Goal: Task Accomplishment & Management: Use online tool/utility

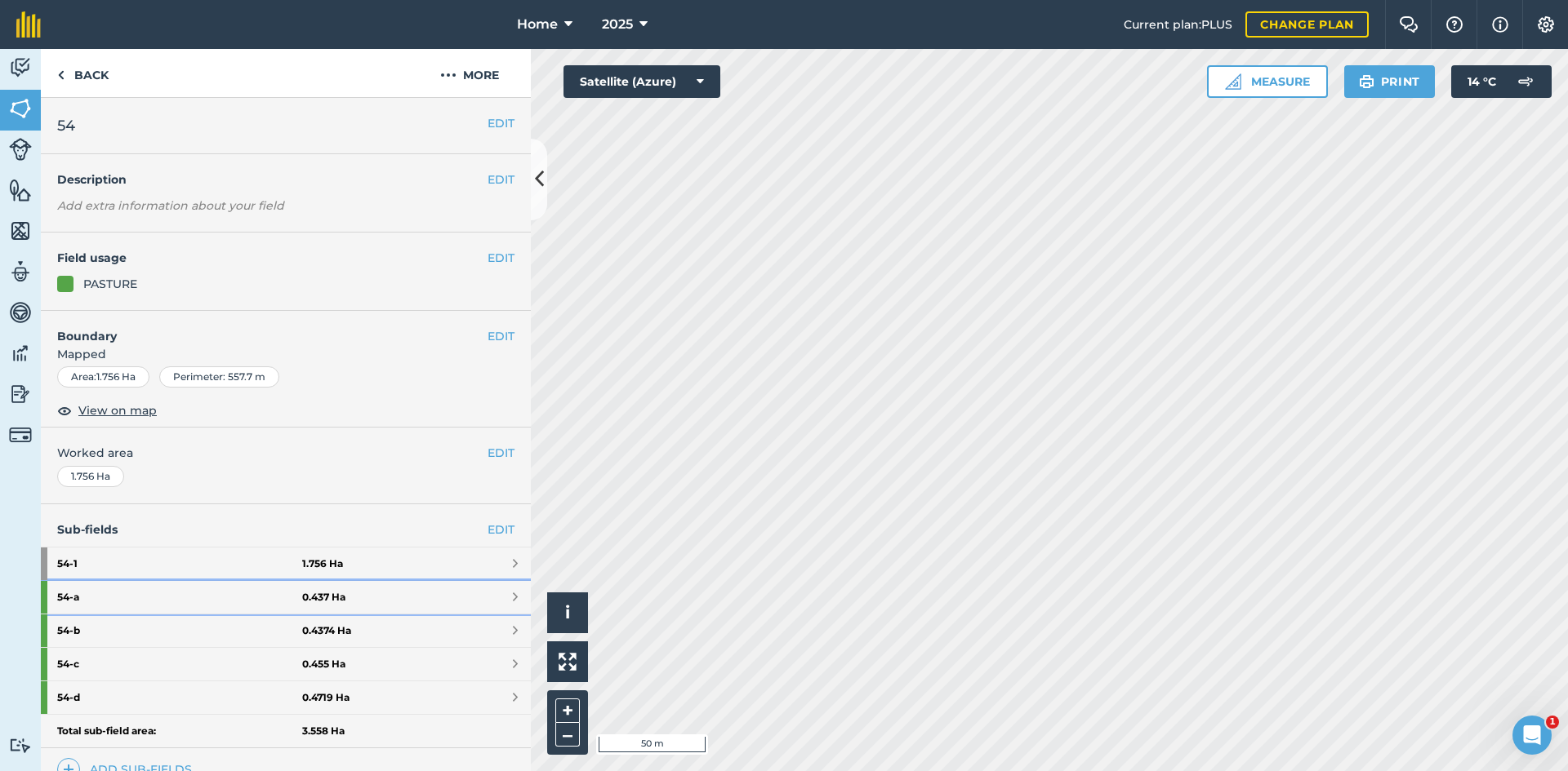
click at [391, 602] on link "54 - a 0.437 Ha" at bounding box center [285, 598] width 490 height 33
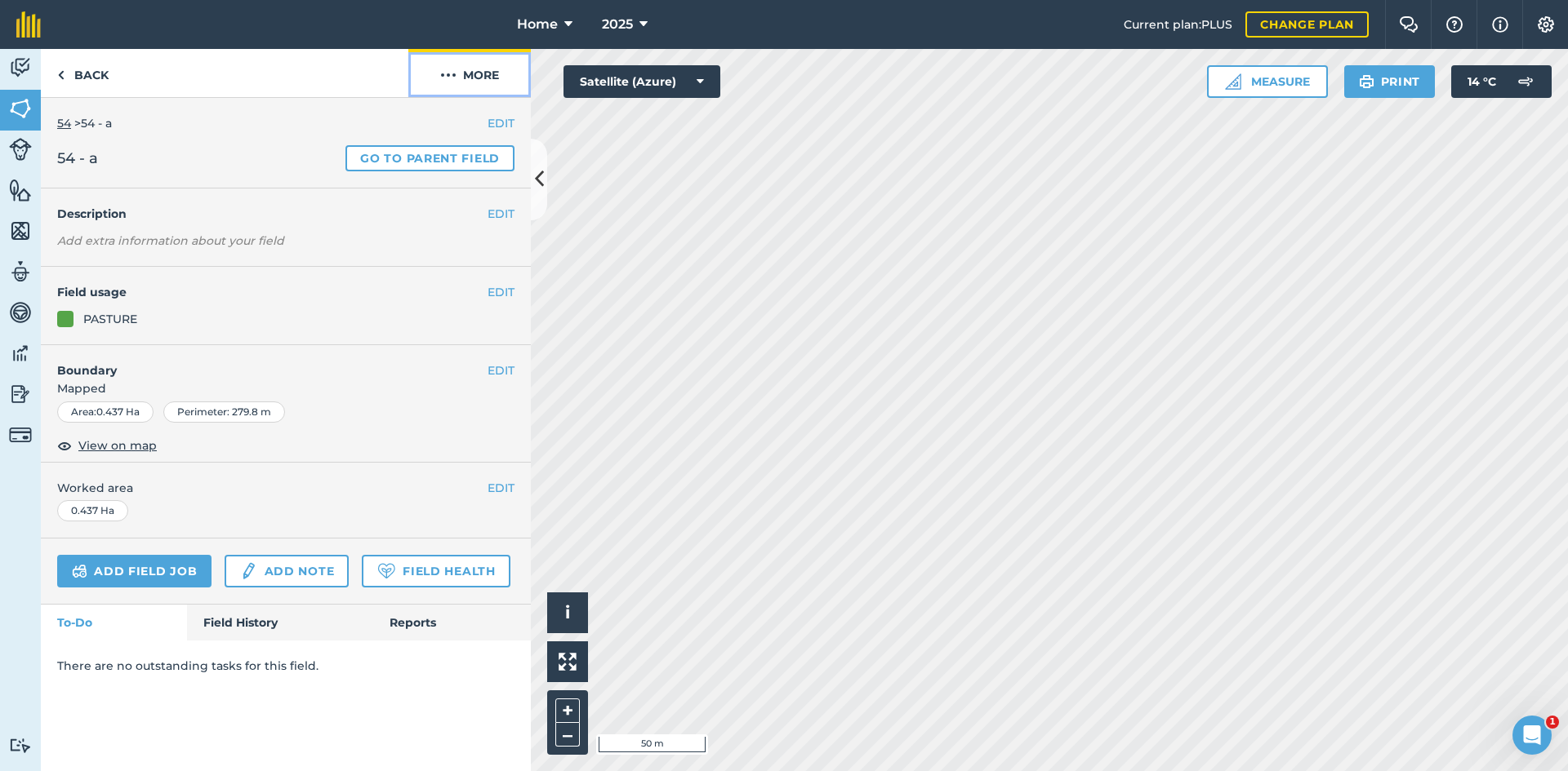
click at [464, 87] on button "More" at bounding box center [469, 73] width 122 height 48
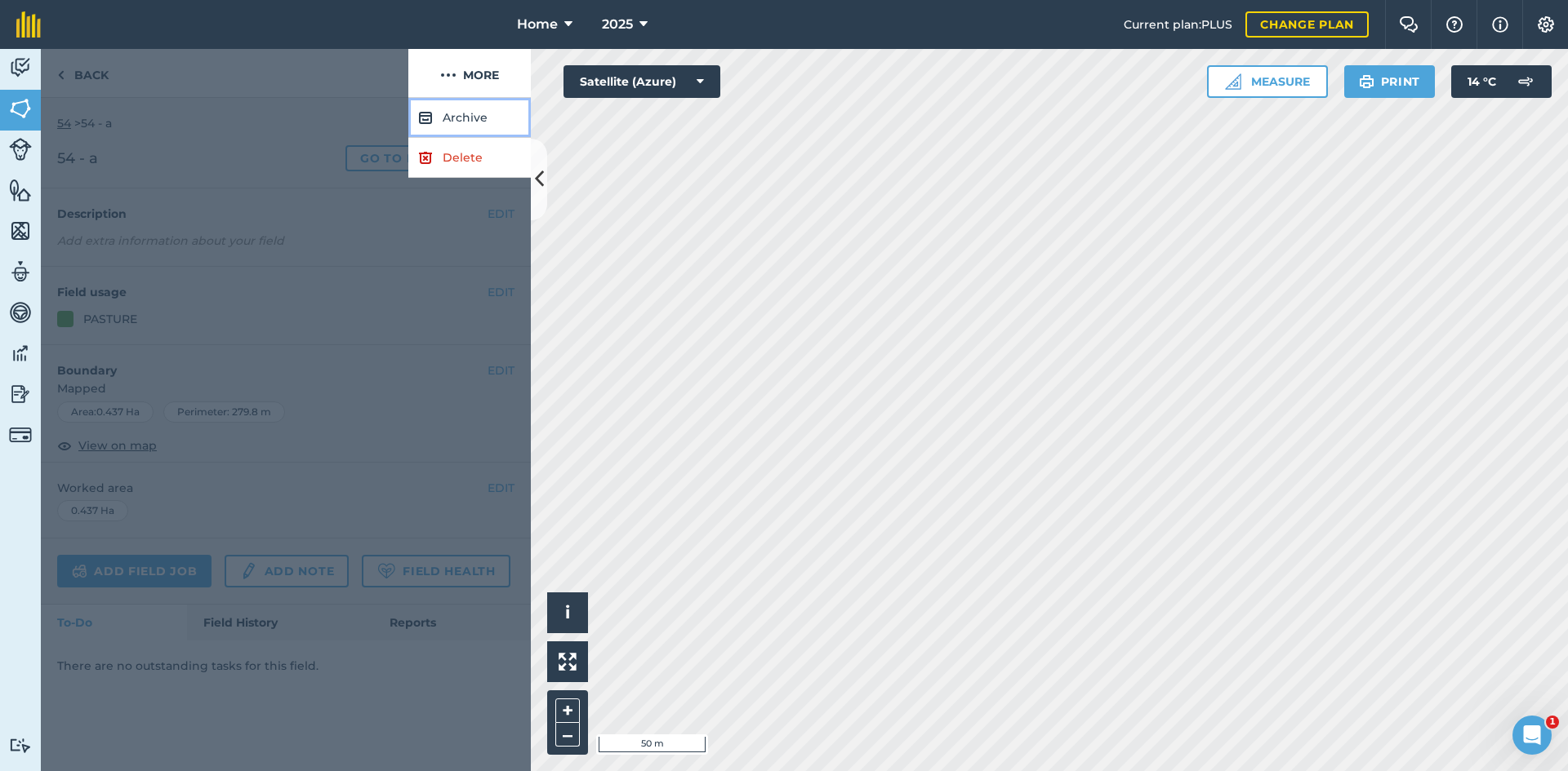
click at [467, 125] on button "Archive" at bounding box center [469, 118] width 122 height 40
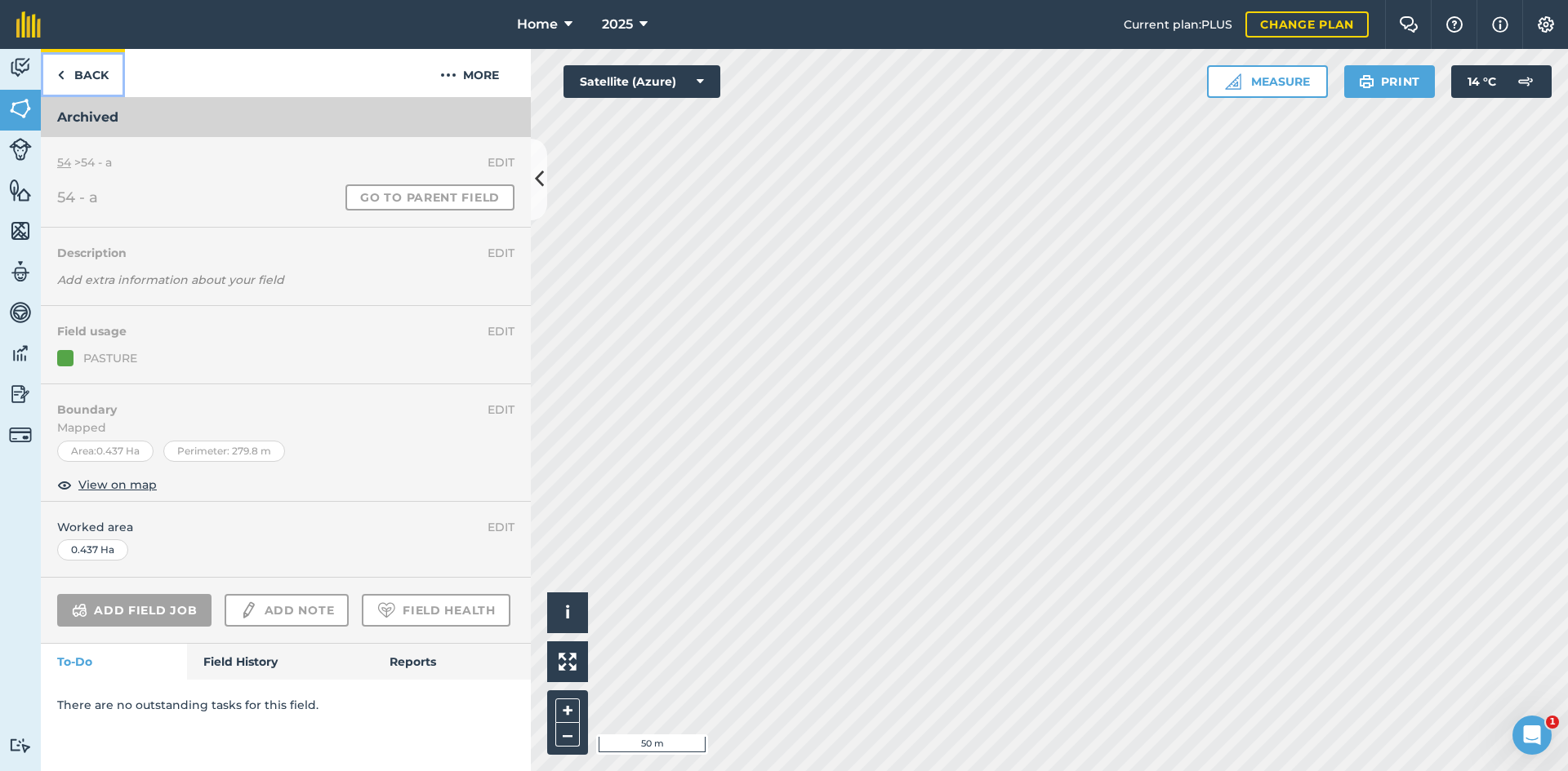
click at [109, 83] on link "Back" at bounding box center [82, 73] width 84 height 48
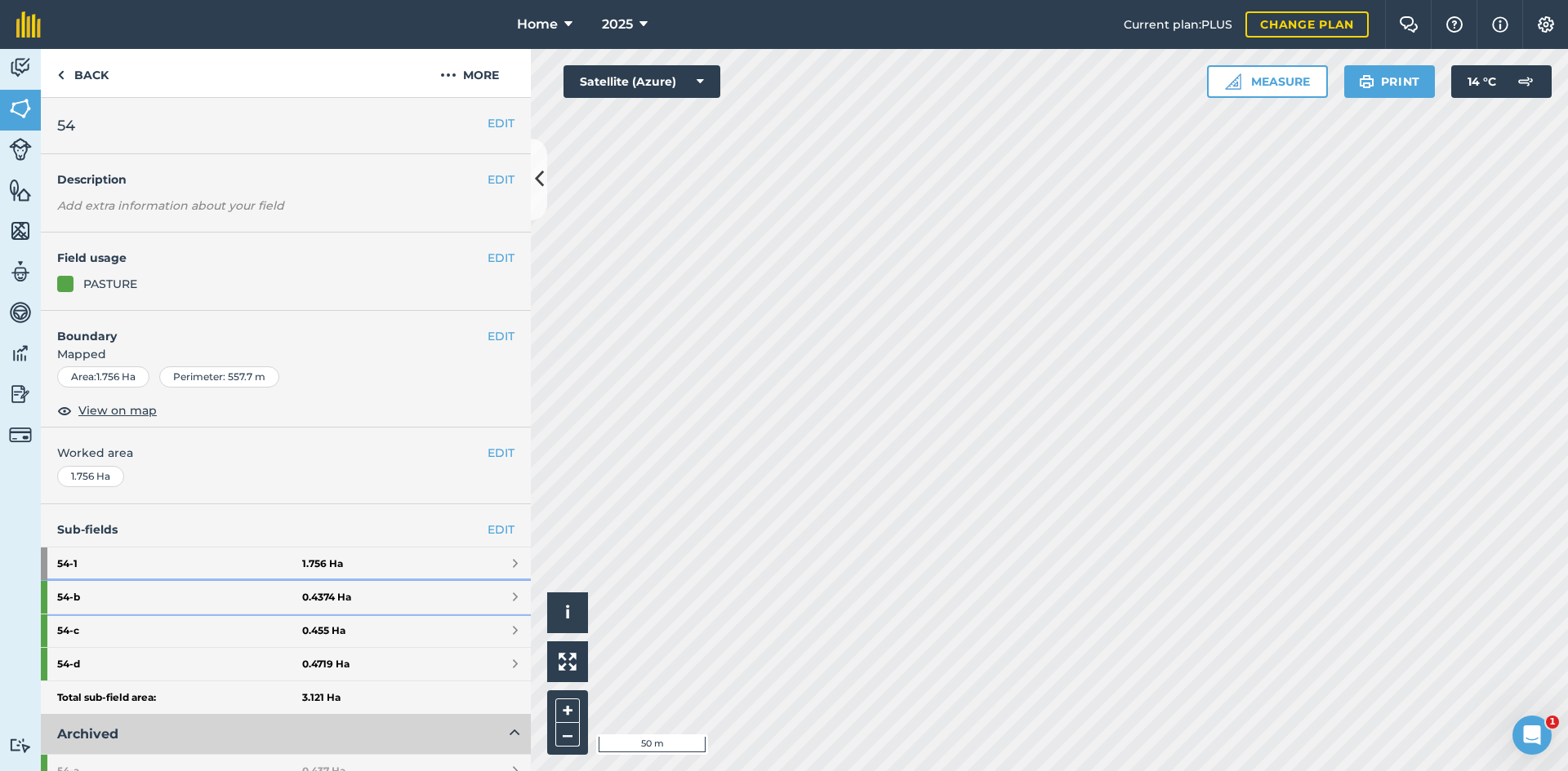
drag, startPoint x: 395, startPoint y: 606, endPoint x: 400, endPoint y: 585, distance: 21.6
click at [394, 605] on link "54 - b 0.4374 Ha" at bounding box center [285, 598] width 490 height 33
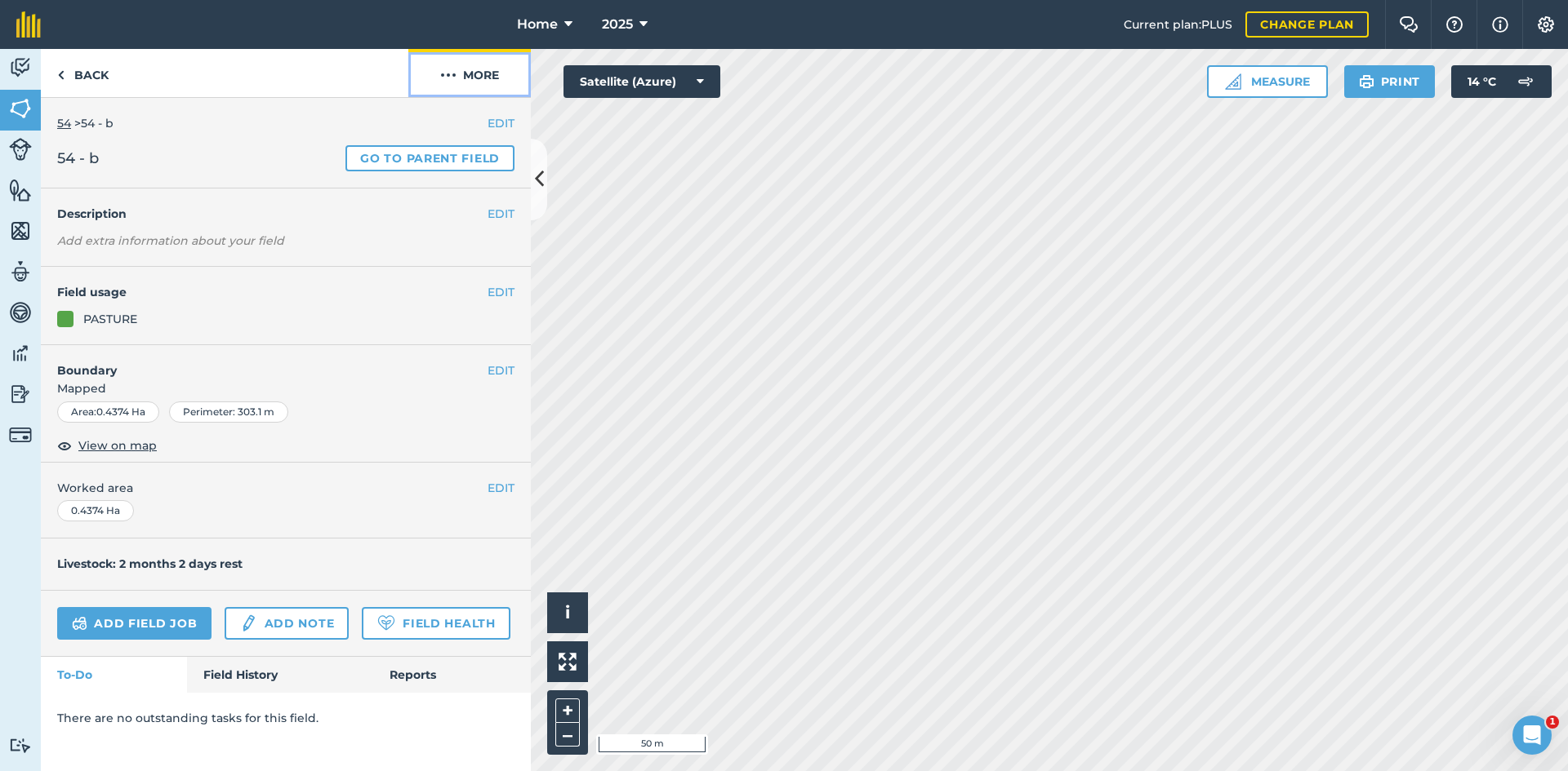
click at [467, 78] on button "More" at bounding box center [469, 73] width 122 height 48
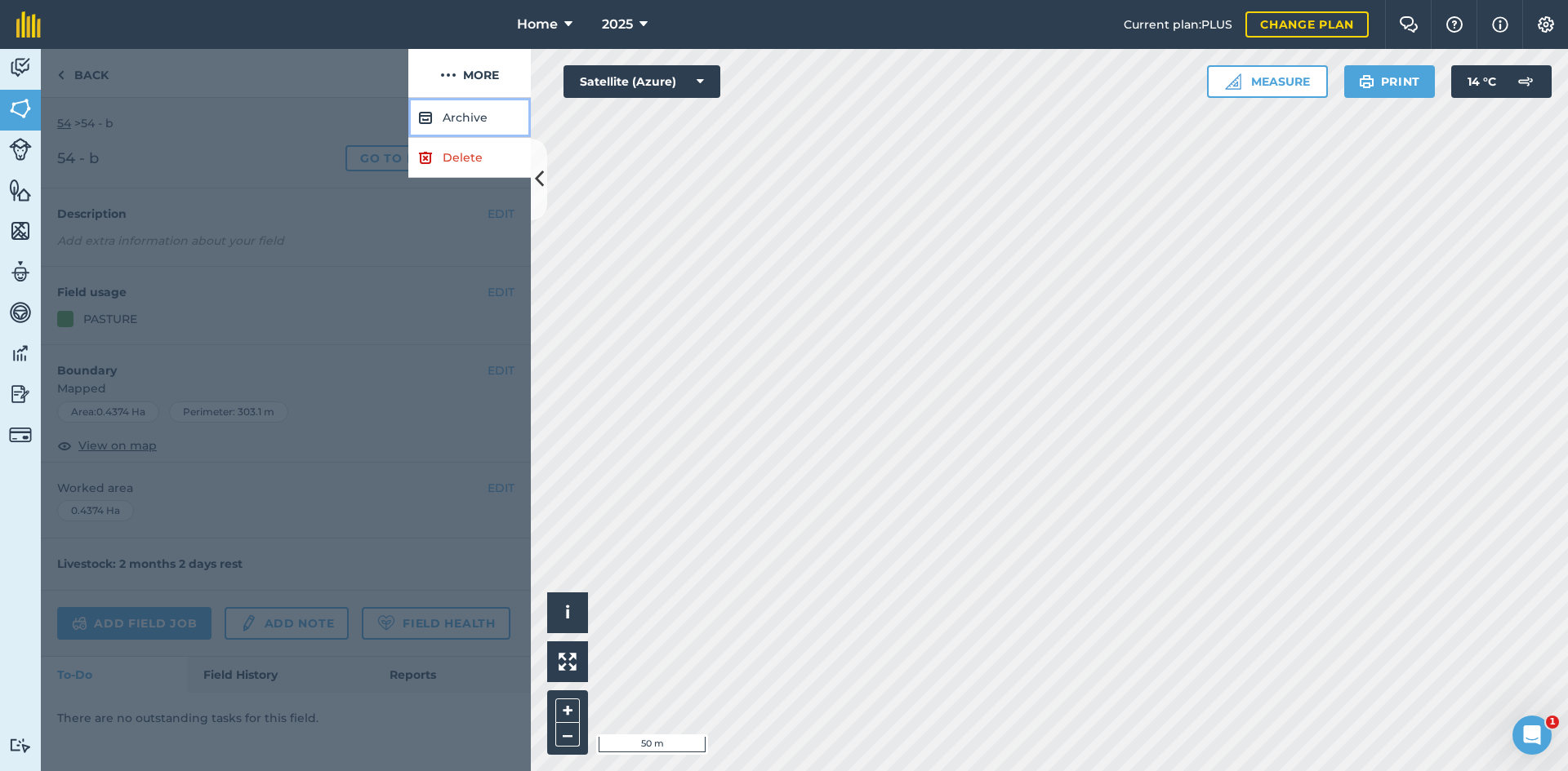
click at [467, 115] on button "Archive" at bounding box center [469, 118] width 122 height 40
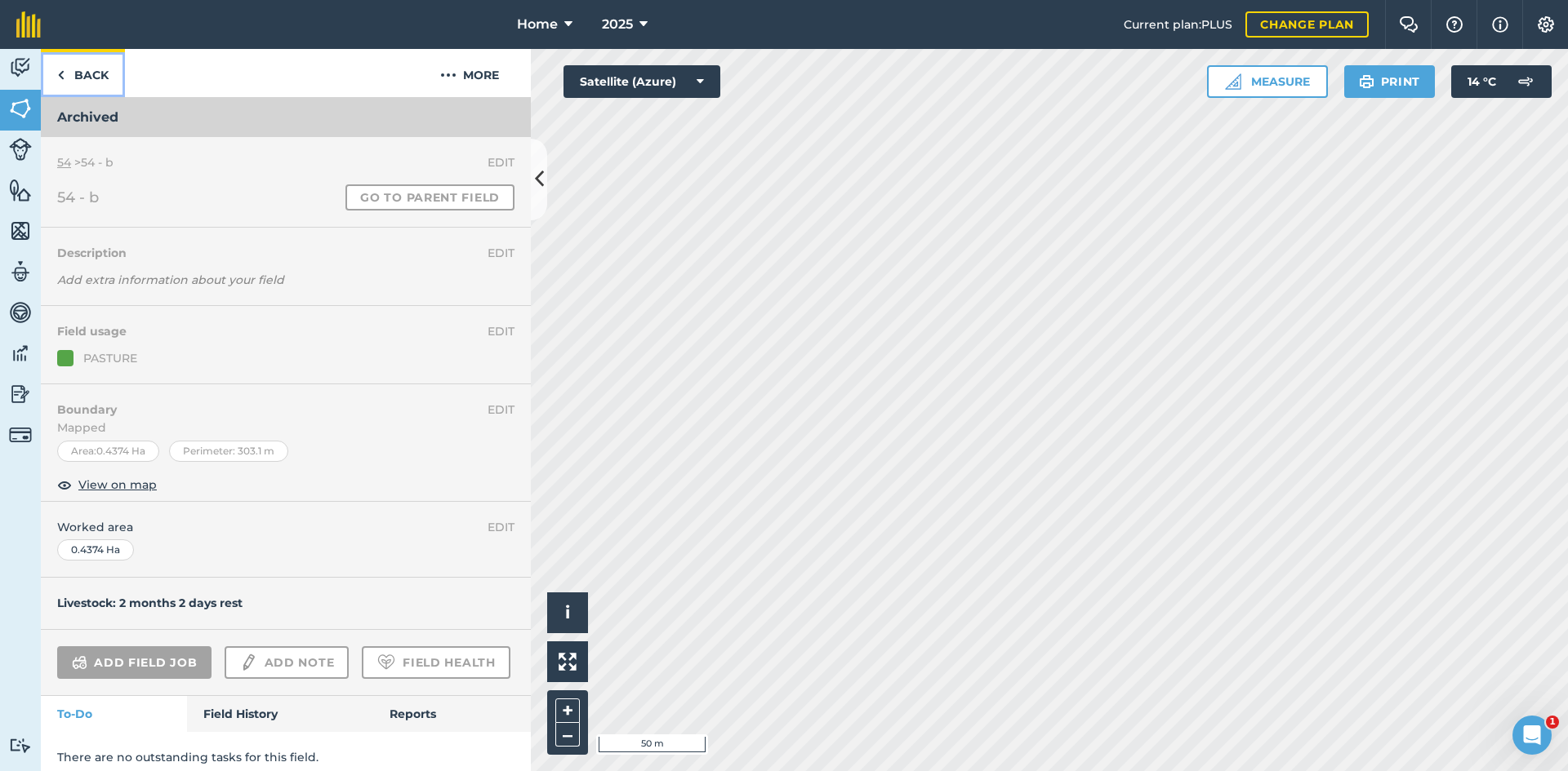
drag, startPoint x: 85, startPoint y: 68, endPoint x: 303, endPoint y: 386, distance: 385.5
click at [85, 67] on link "Back" at bounding box center [82, 73] width 84 height 48
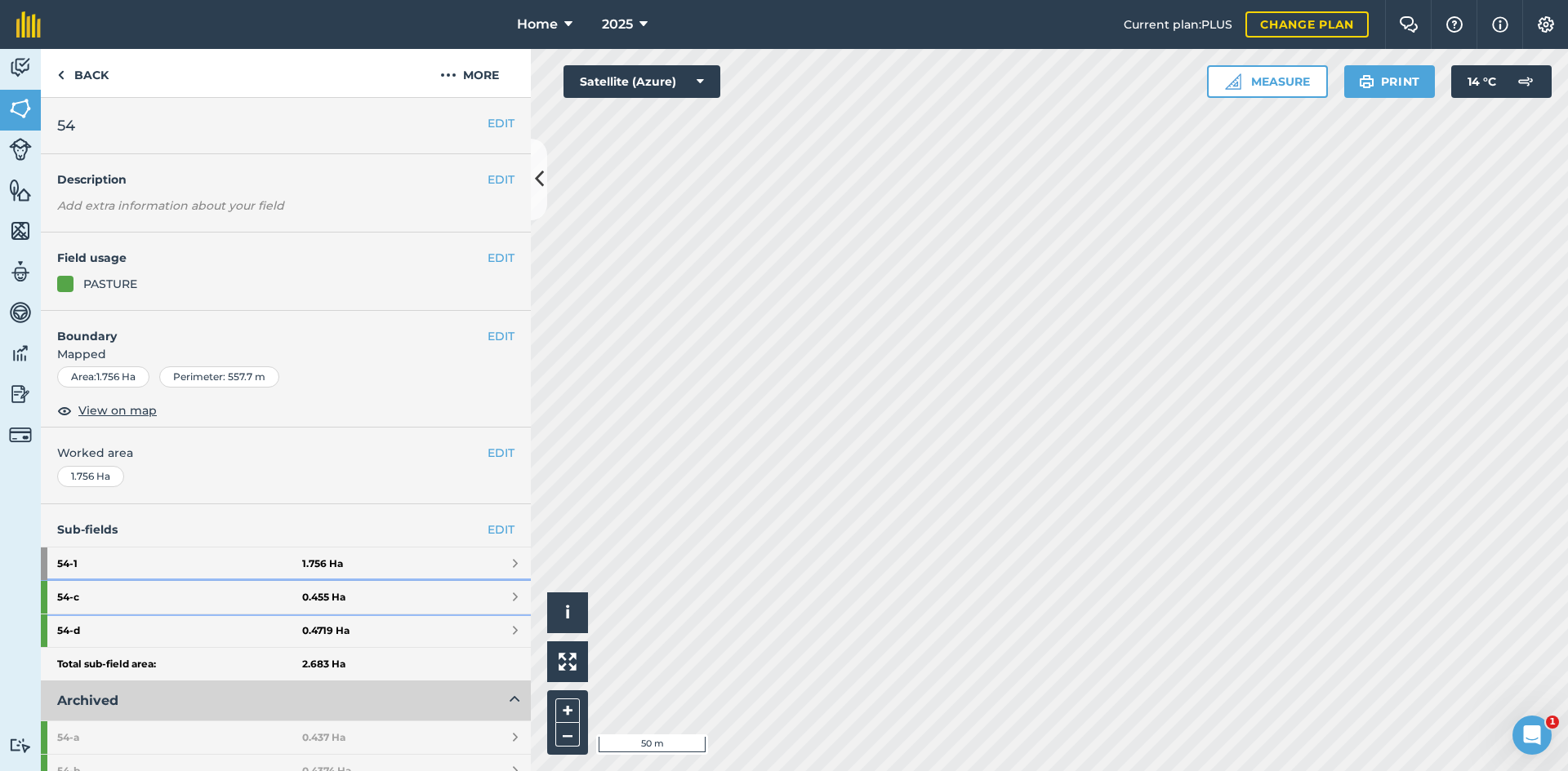
click at [414, 604] on link "54 - c 0.455 Ha" at bounding box center [285, 598] width 490 height 33
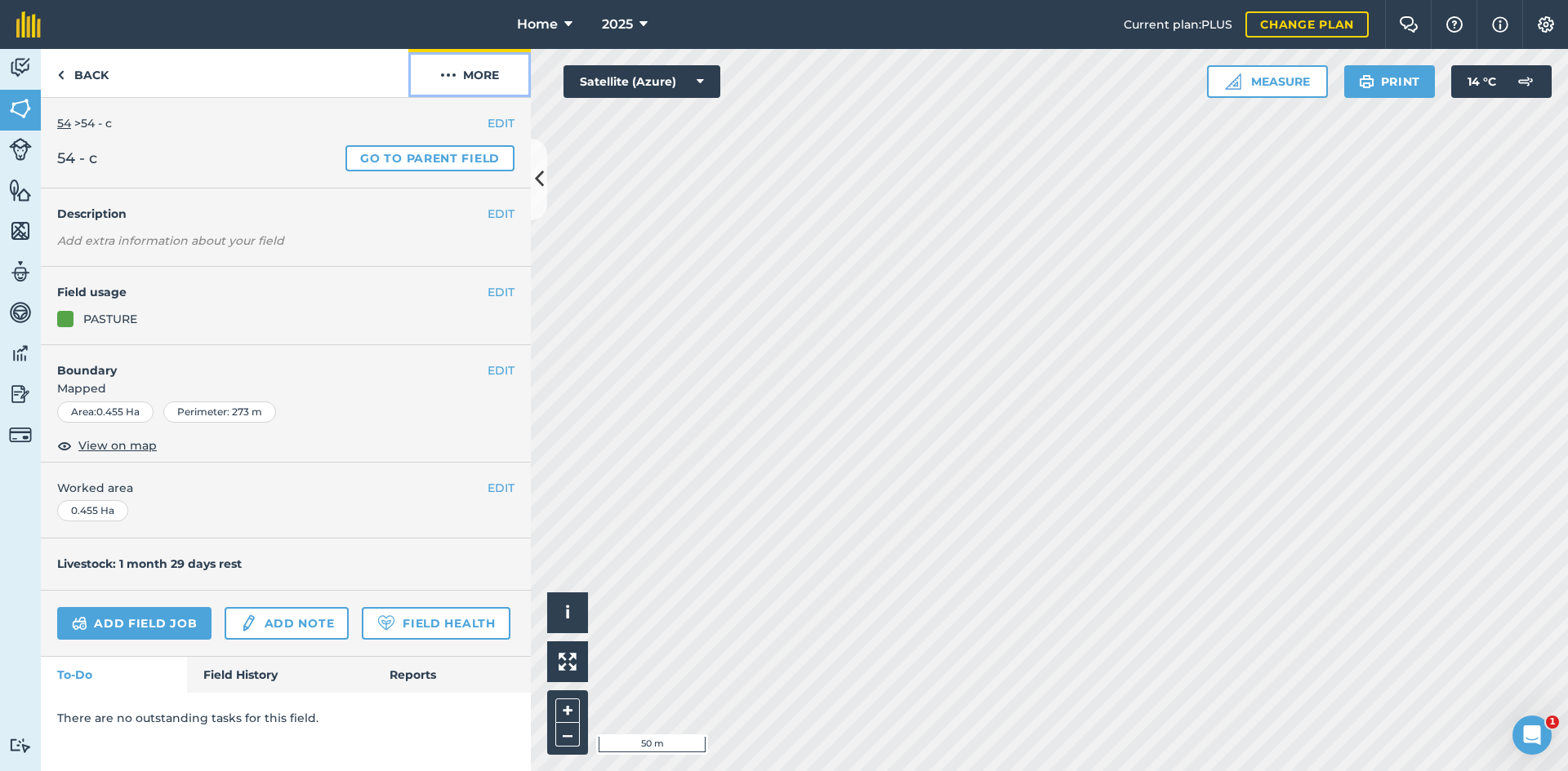
click at [483, 92] on button "More" at bounding box center [469, 73] width 122 height 48
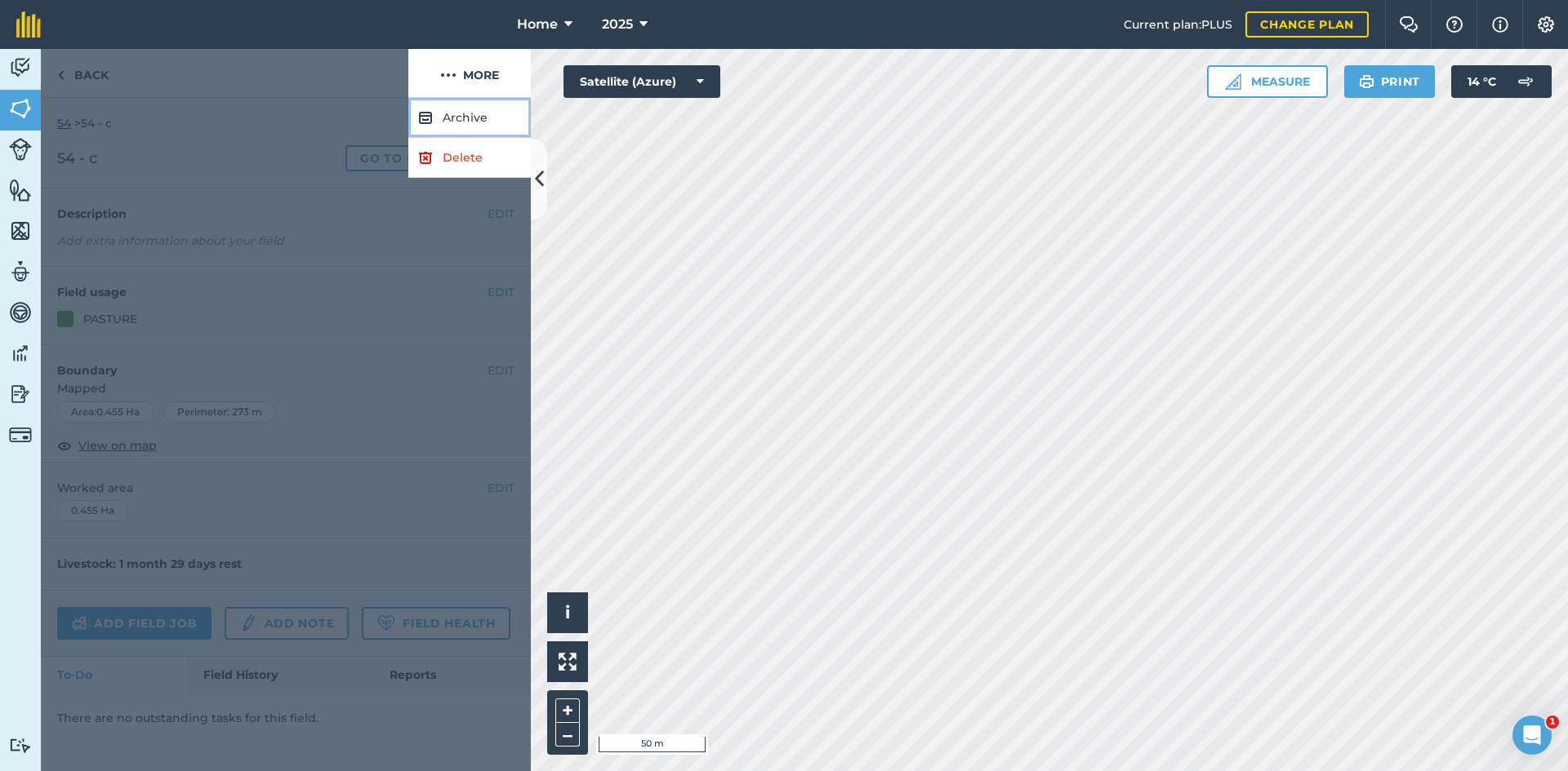
click at [488, 120] on button "Archive" at bounding box center [469, 118] width 122 height 40
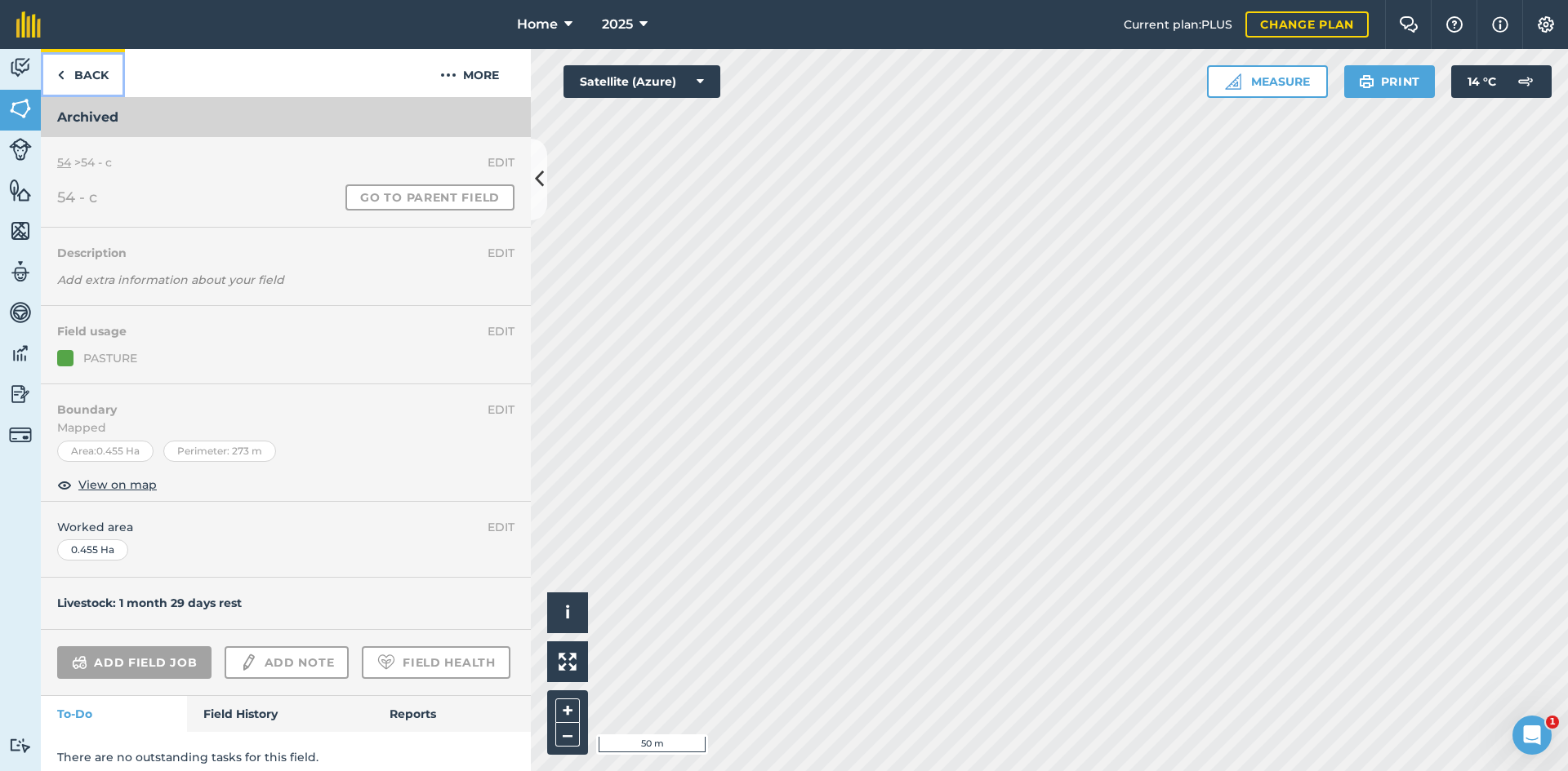
click at [97, 73] on link "Back" at bounding box center [82, 73] width 84 height 48
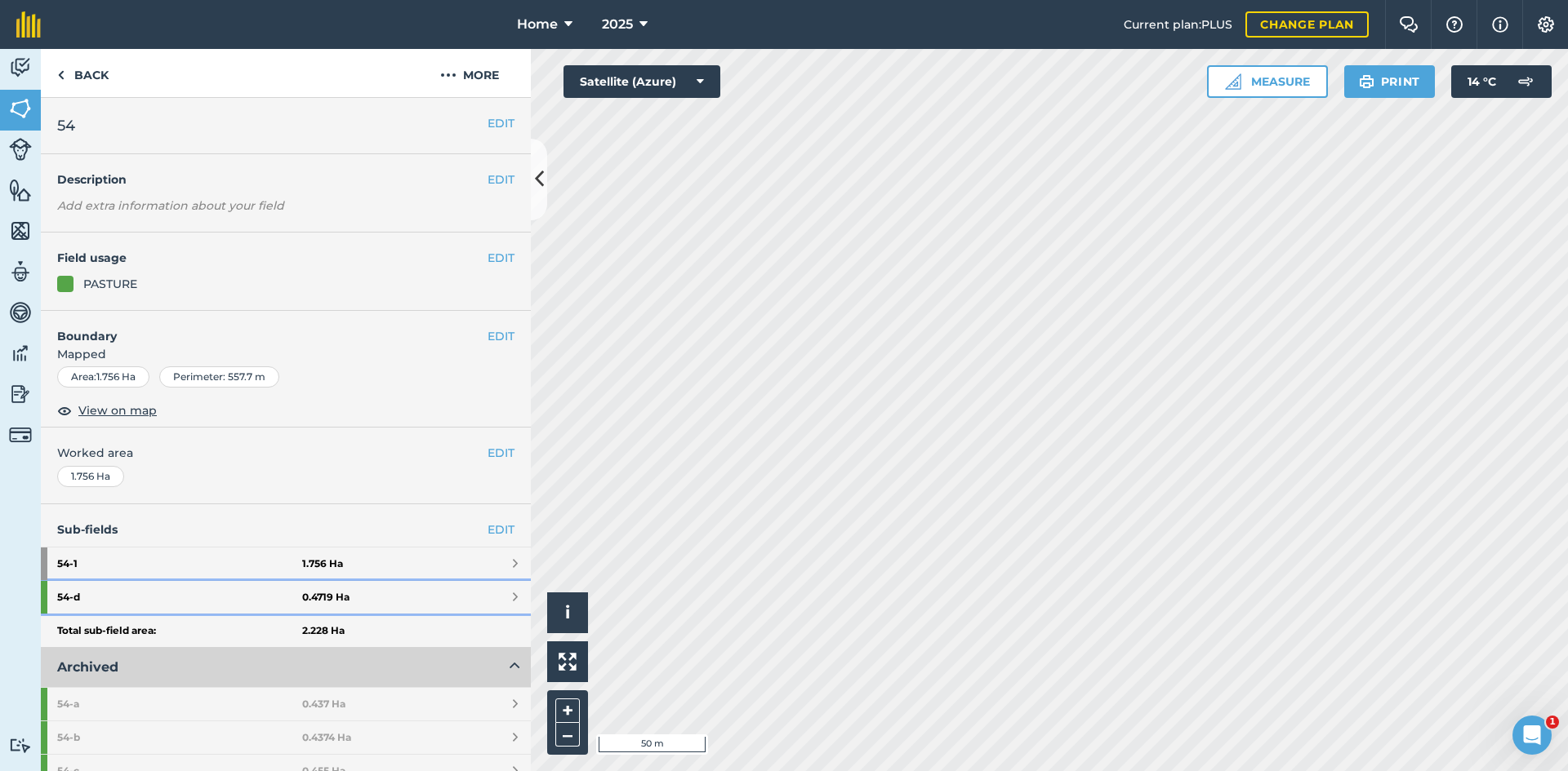
click at [457, 597] on link "54 - d 0.4719 Ha" at bounding box center [285, 598] width 490 height 33
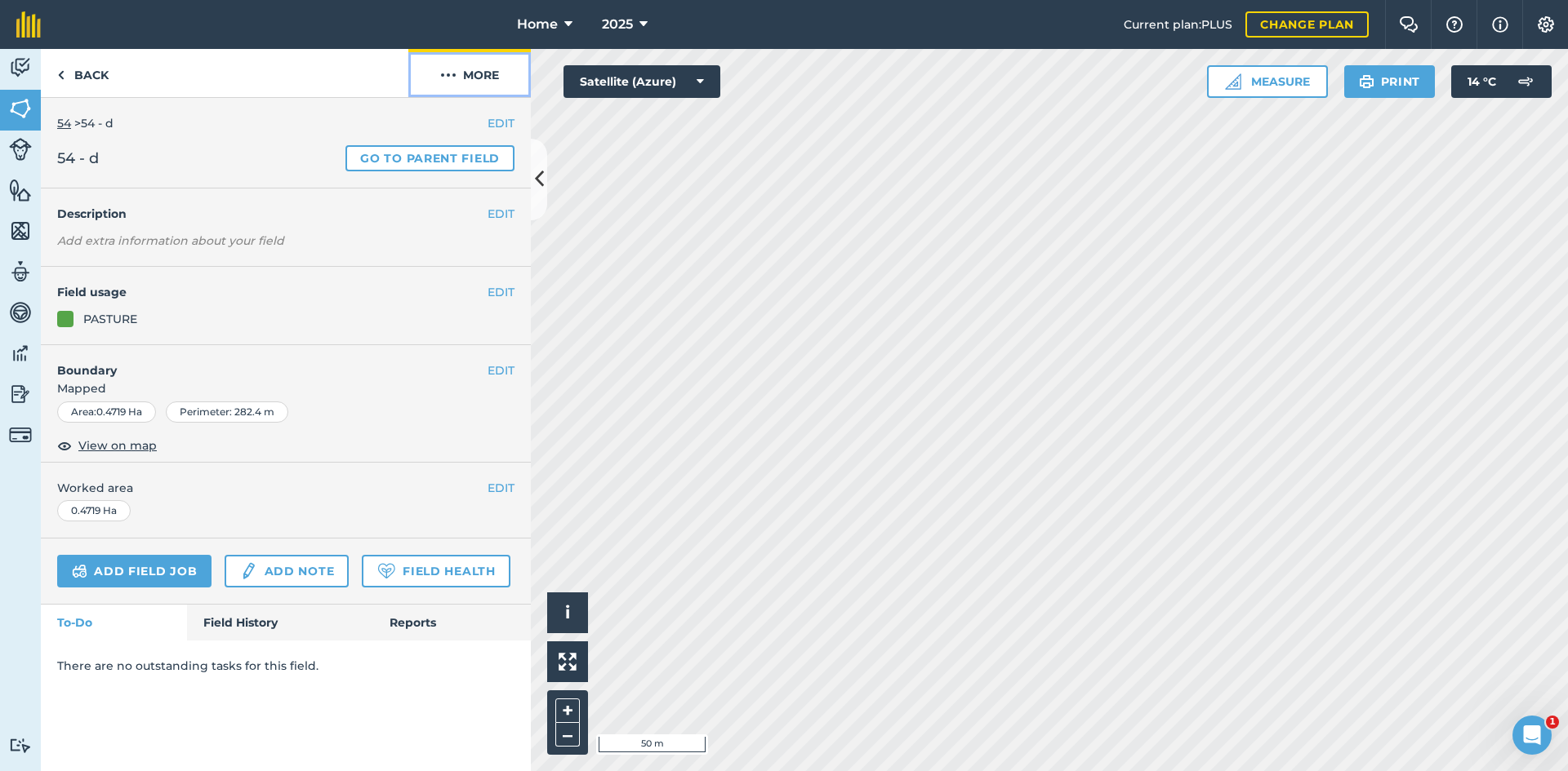
click at [440, 73] on img at bounding box center [449, 75] width 16 height 20
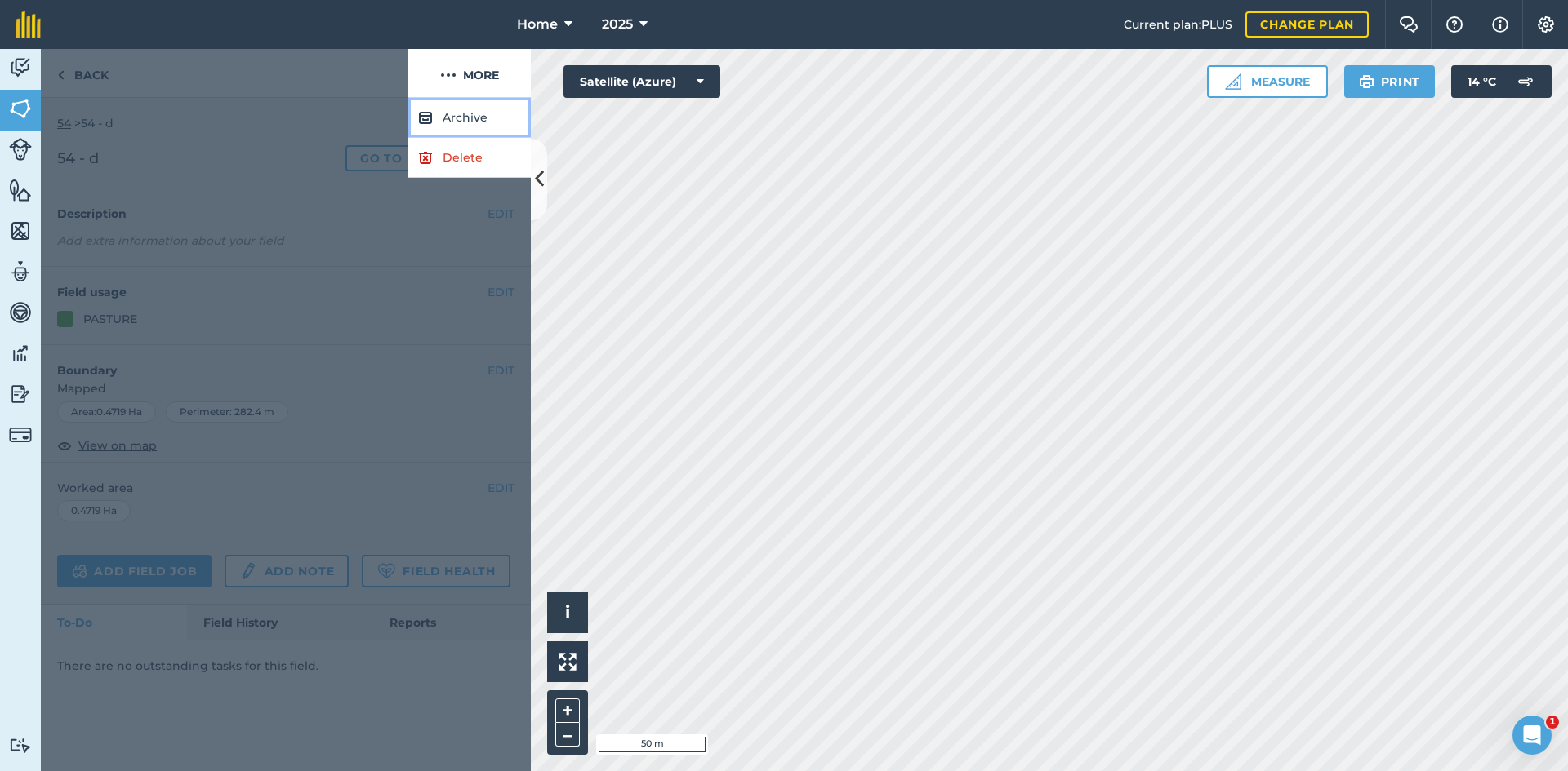
click at [472, 124] on button "Archive" at bounding box center [469, 118] width 122 height 40
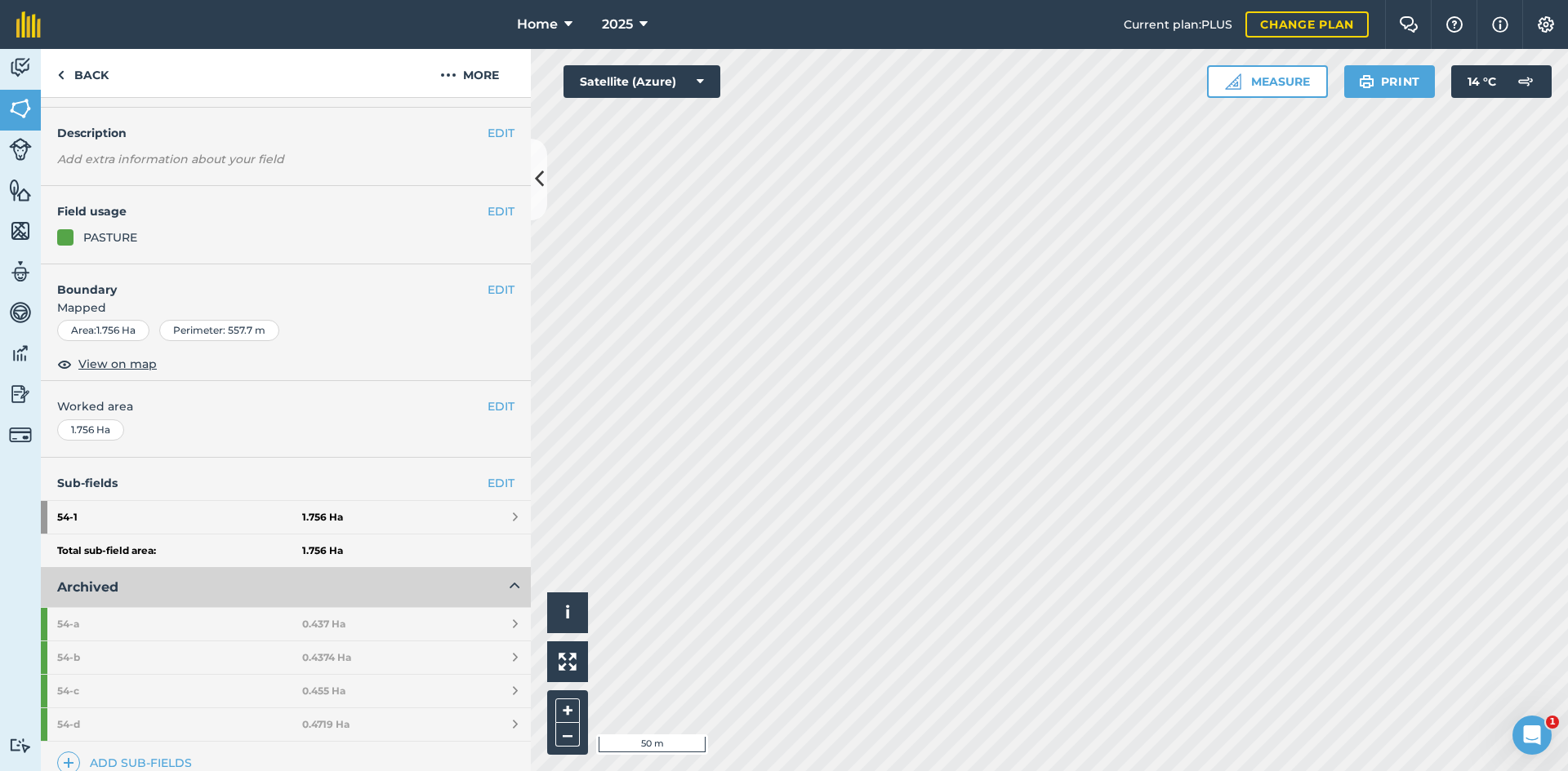
scroll to position [82, 0]
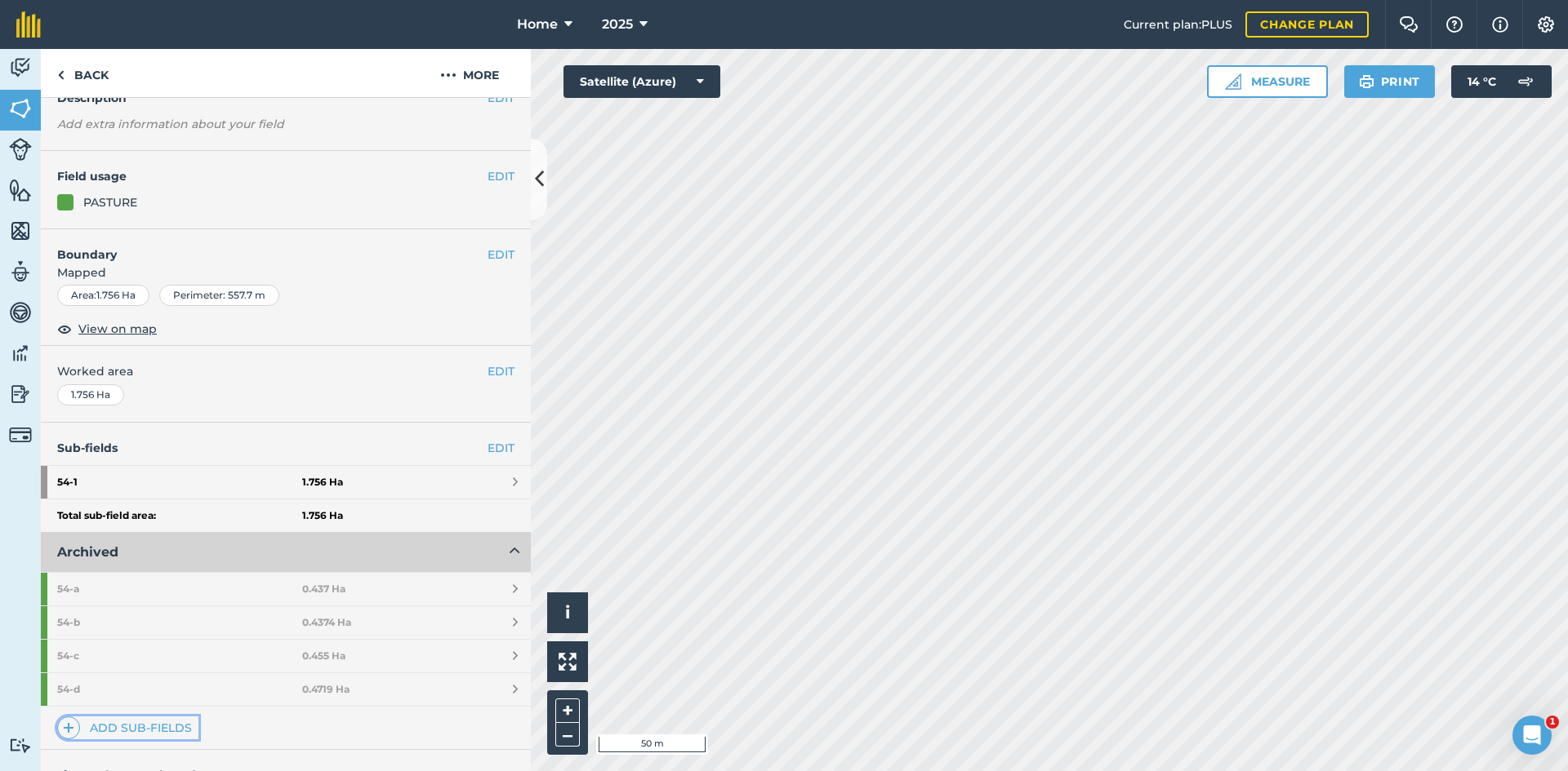
click at [149, 727] on link "Add sub-fields" at bounding box center [127, 728] width 141 height 23
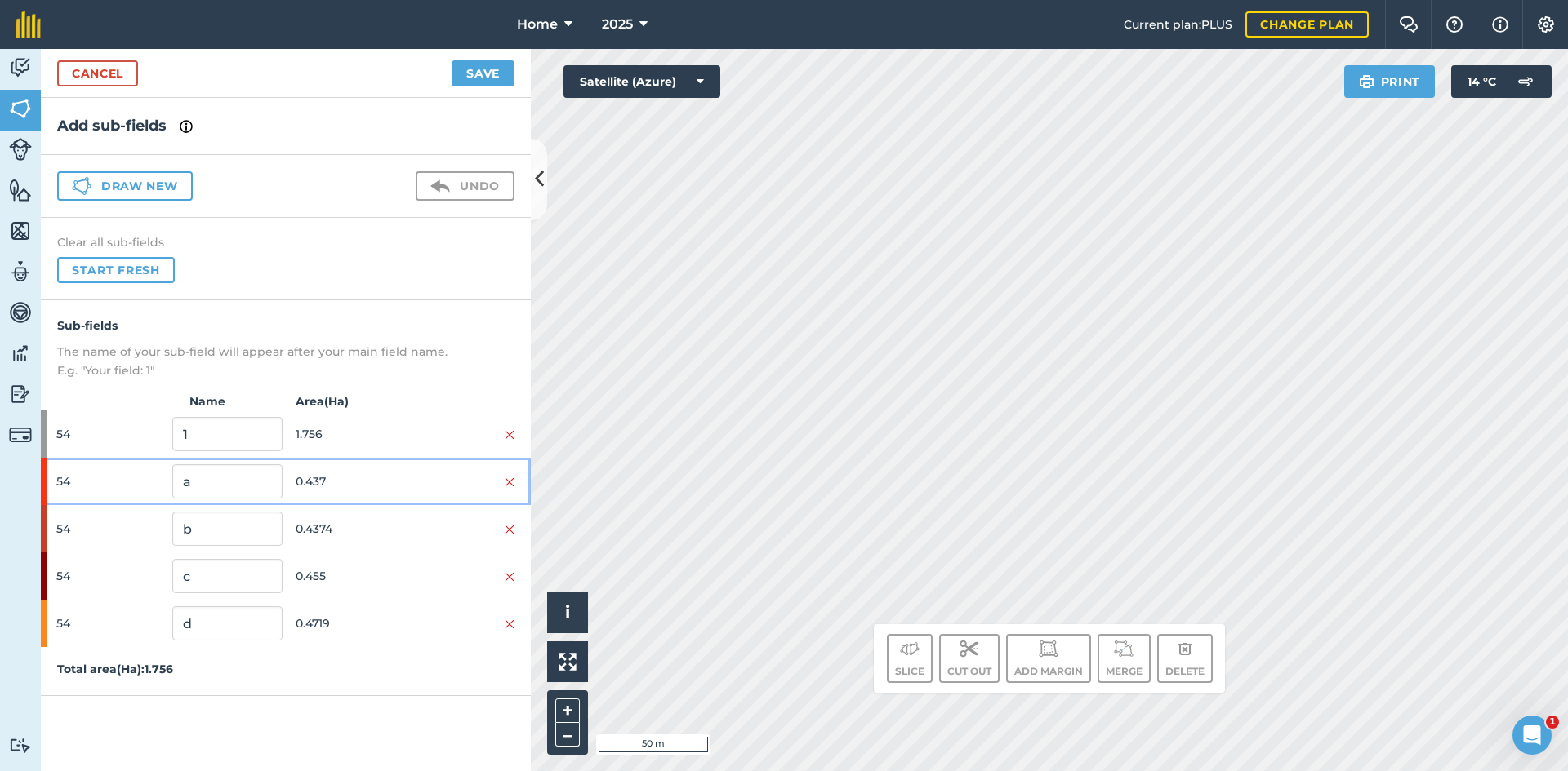
click at [504, 482] on div at bounding box center [459, 482] width 110 height 18
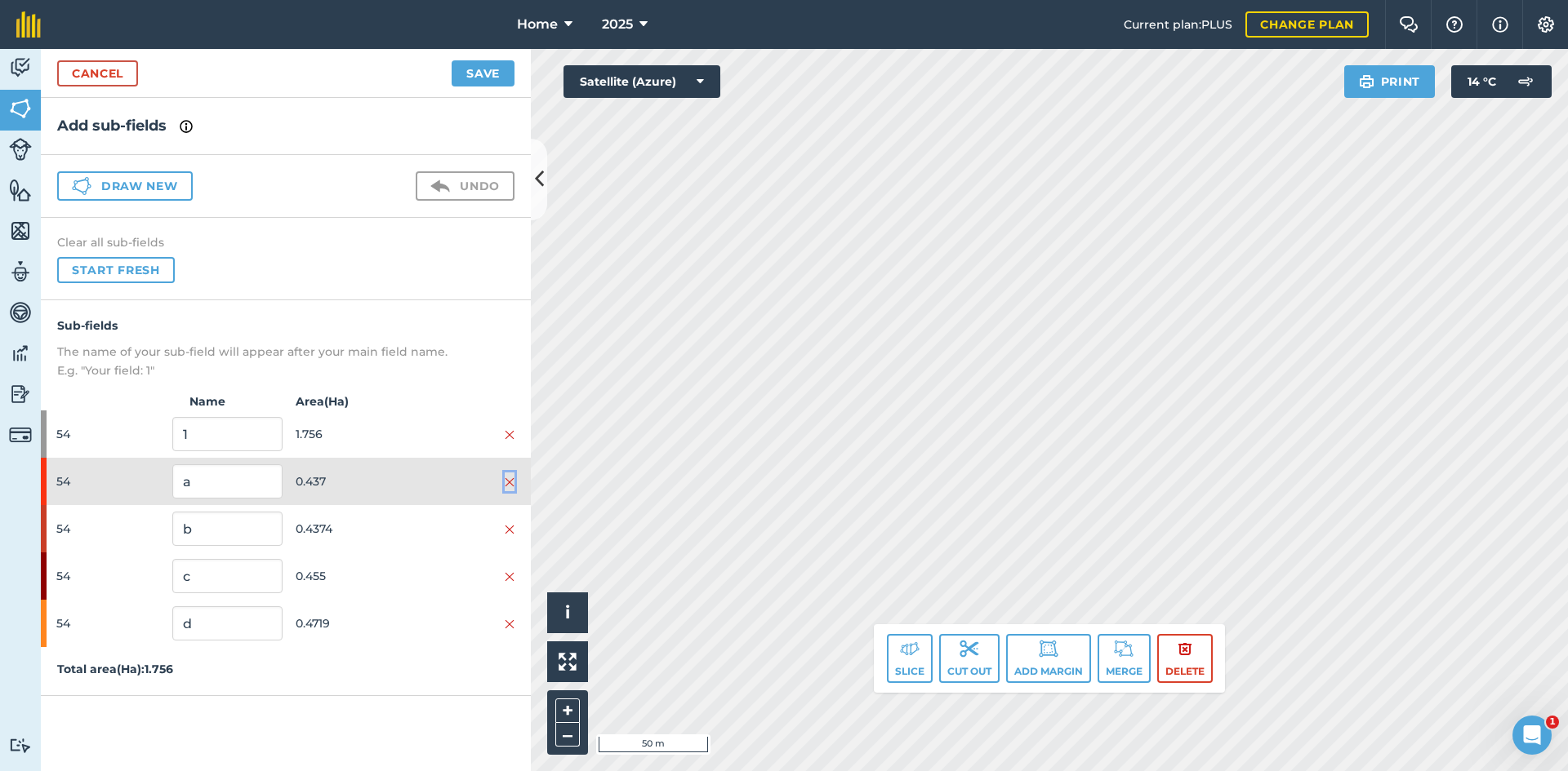
click at [506, 485] on img at bounding box center [510, 482] width 10 height 13
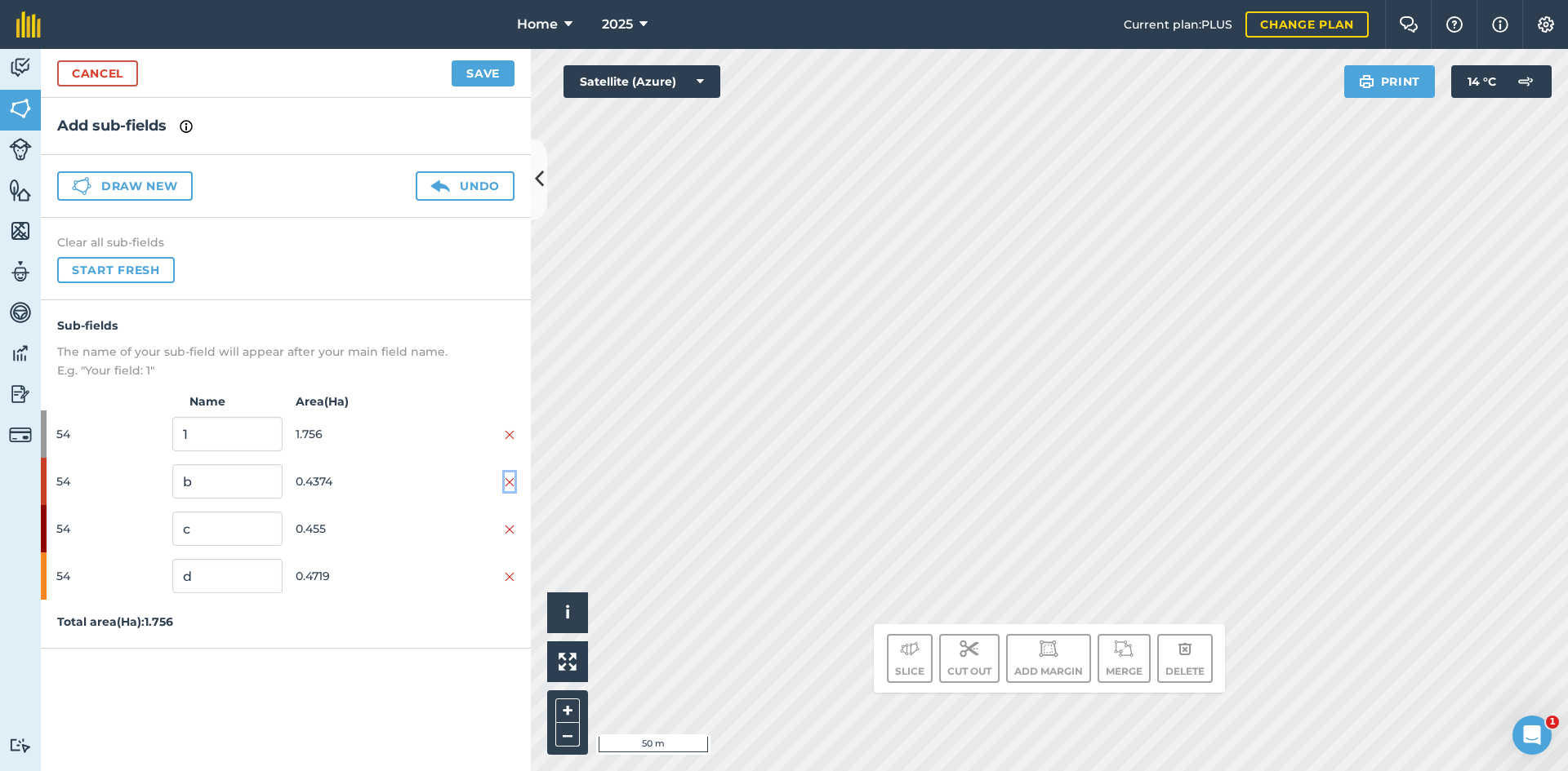
click at [507, 485] on img at bounding box center [510, 482] width 10 height 13
click at [508, 485] on img at bounding box center [510, 482] width 10 height 13
click at [509, 483] on img at bounding box center [510, 482] width 10 height 13
click at [514, 471] on div "Activity Fields Livestock Features Maps Team Vehicles Data Reporting Billing Tu…" at bounding box center [784, 410] width 1568 height 722
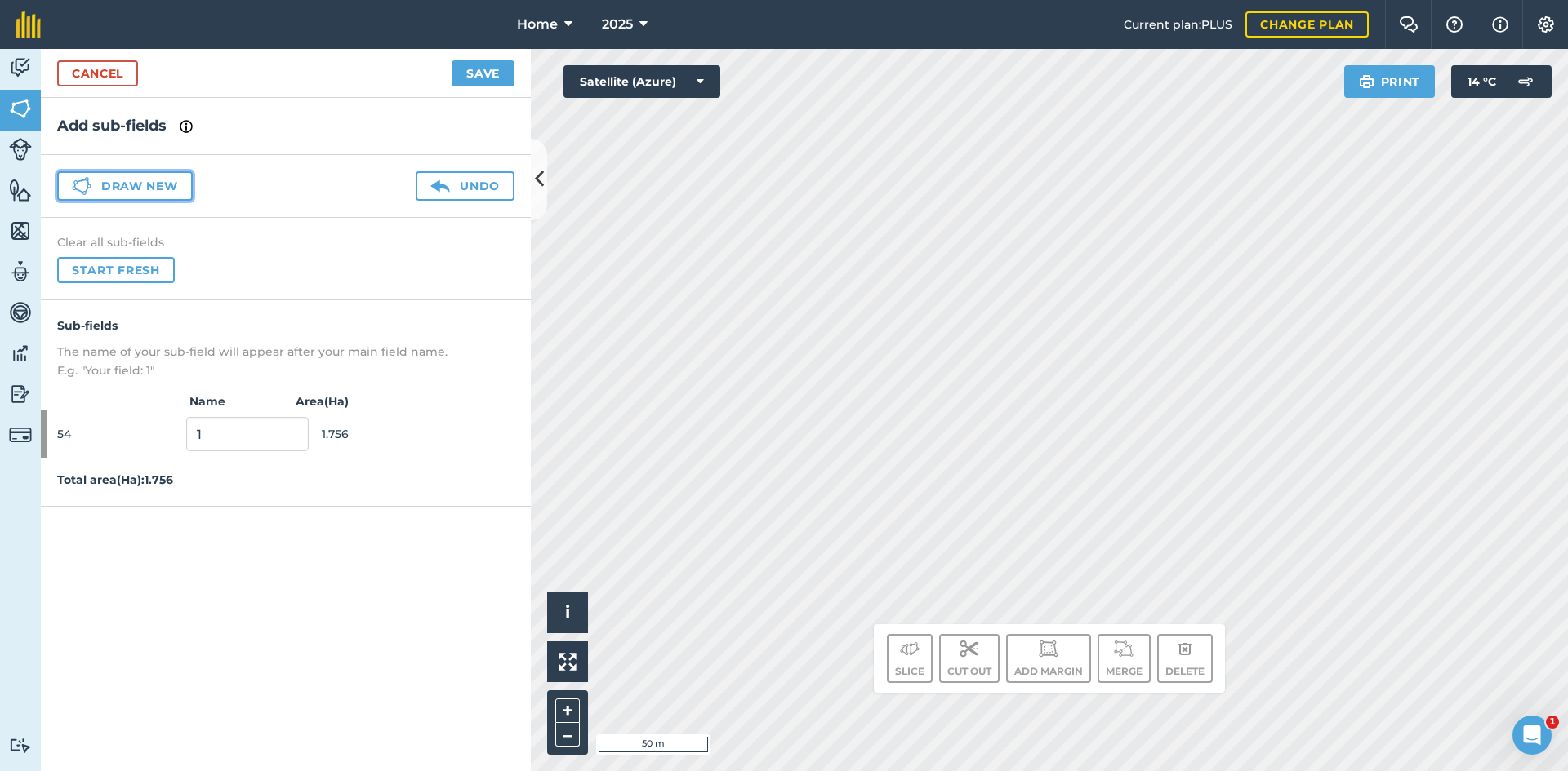
click at [173, 187] on button "Draw new" at bounding box center [125, 186] width 135 height 30
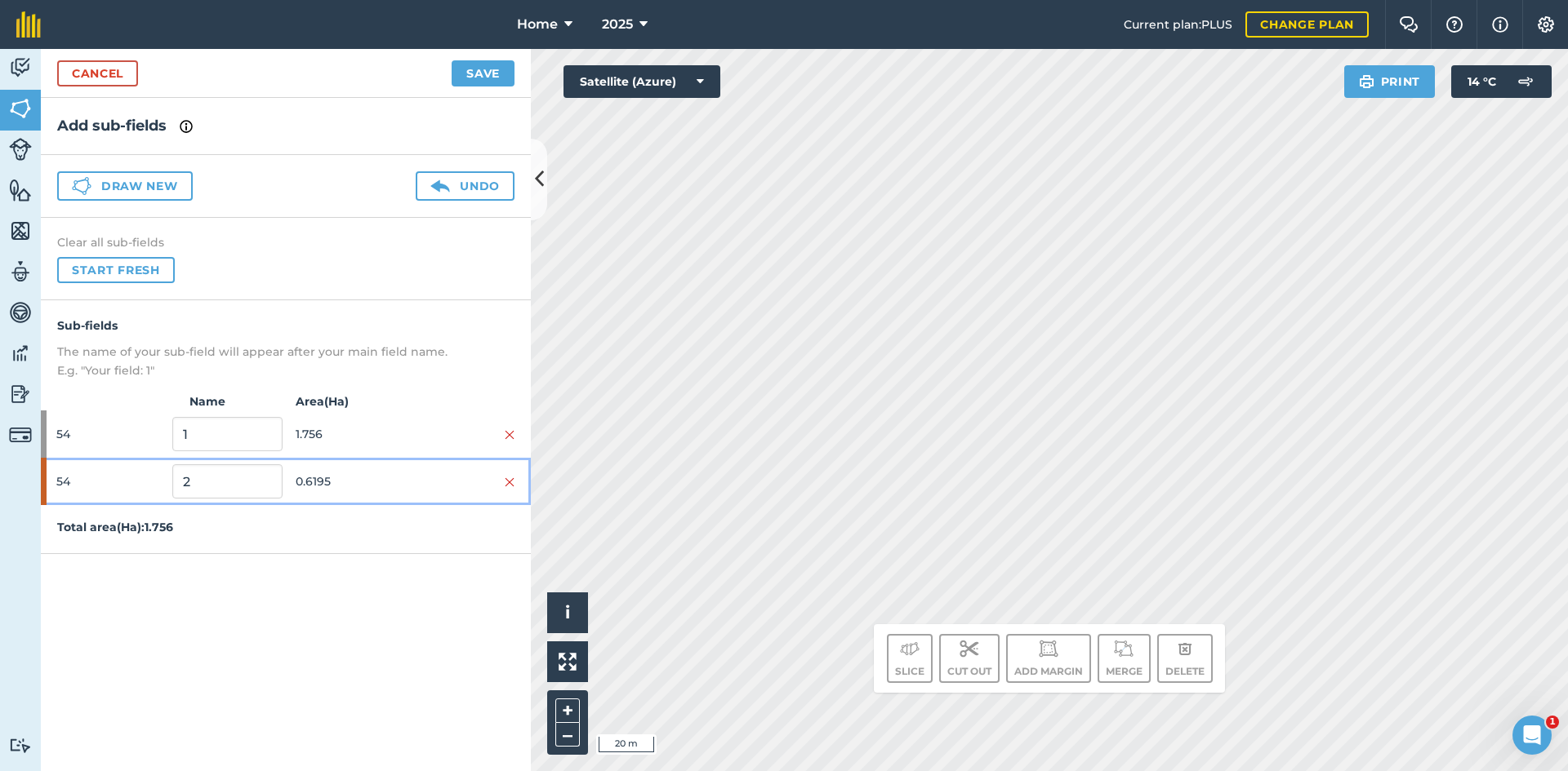
click at [304, 483] on span "0.6195" at bounding box center [350, 482] width 110 height 31
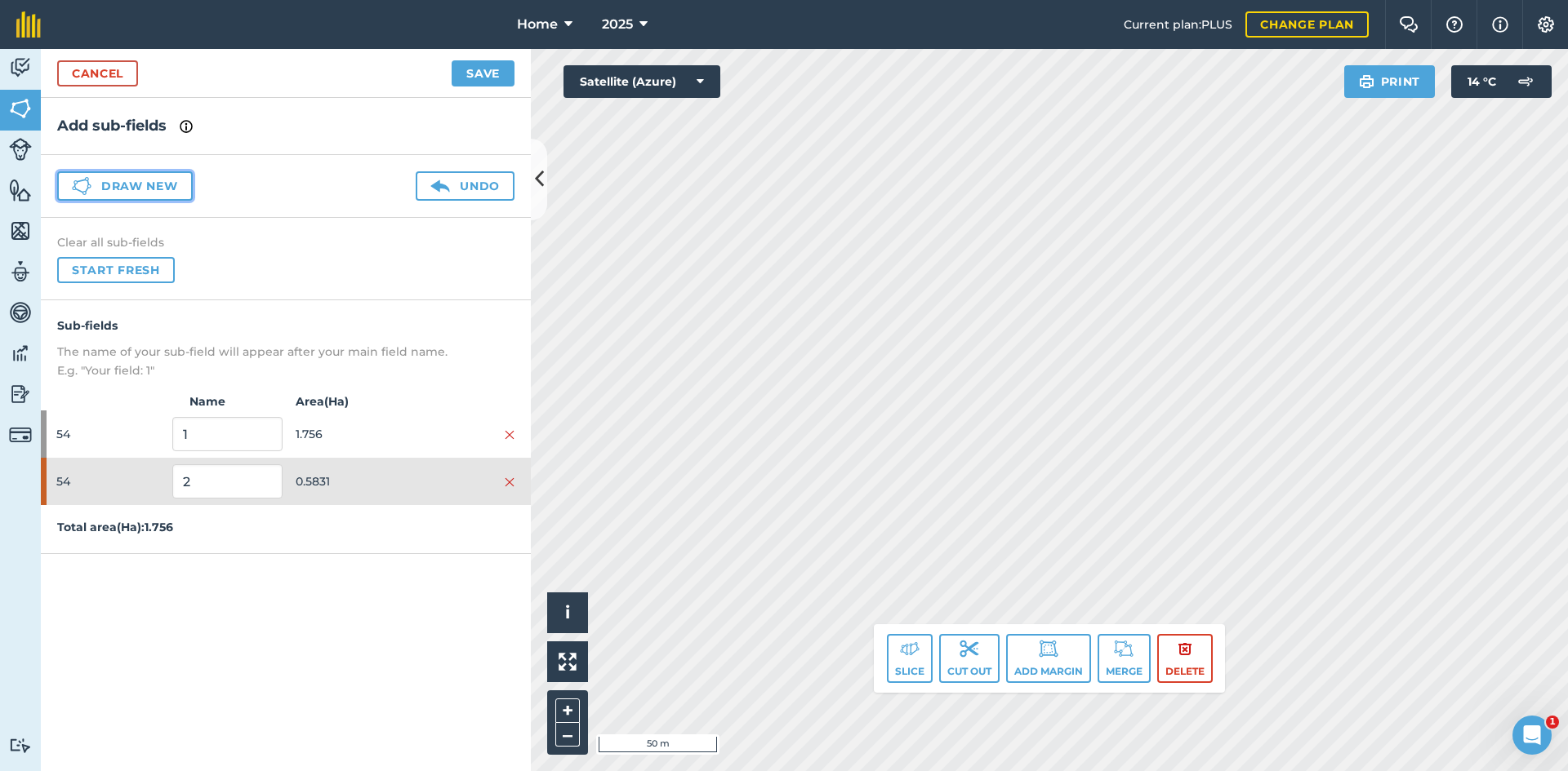
click at [155, 174] on button "Draw new" at bounding box center [125, 186] width 135 height 30
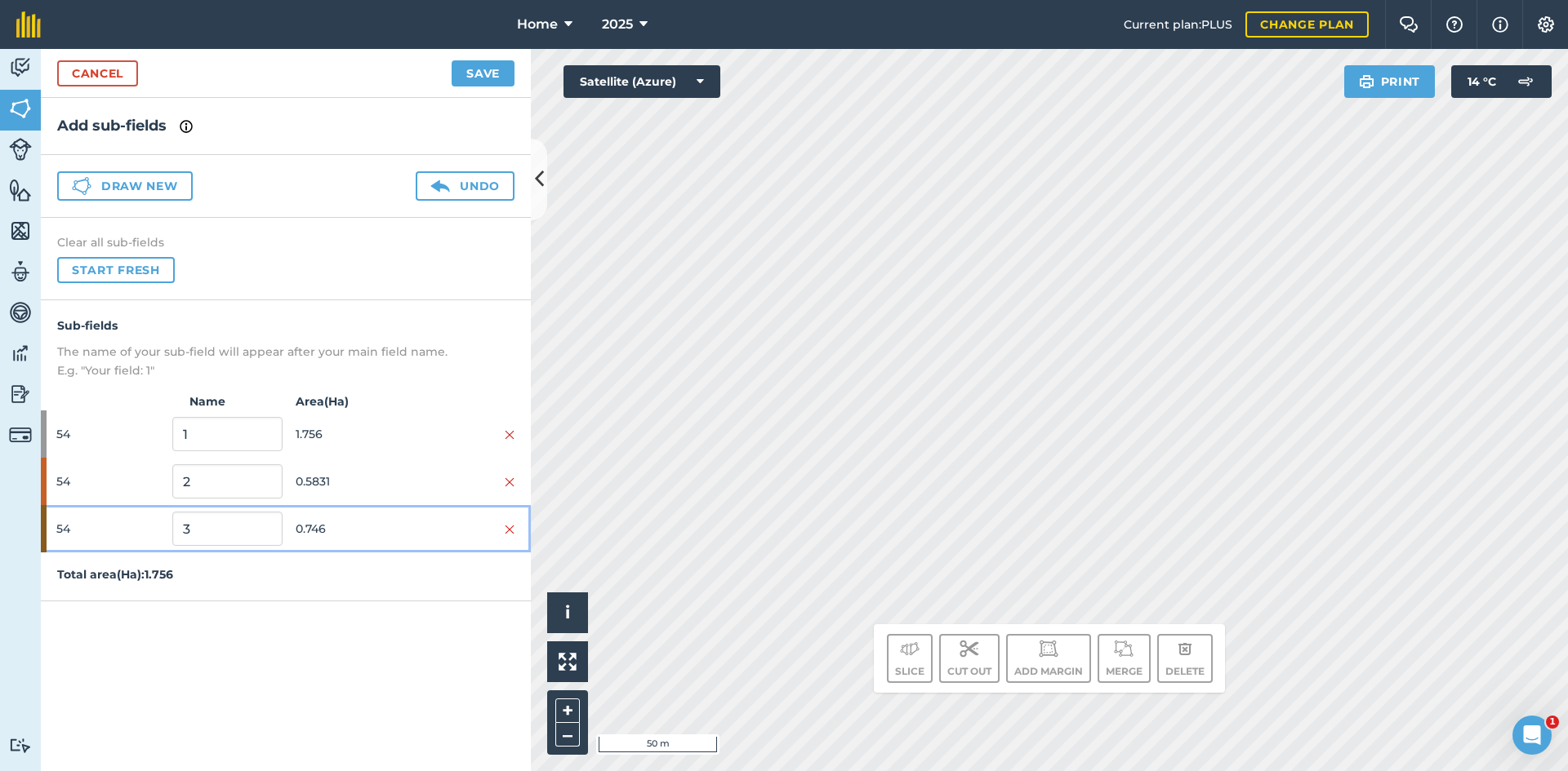
drag, startPoint x: 373, startPoint y: 531, endPoint x: 488, endPoint y: 488, distance: 122.8
click at [373, 534] on span "0.746" at bounding box center [350, 529] width 110 height 31
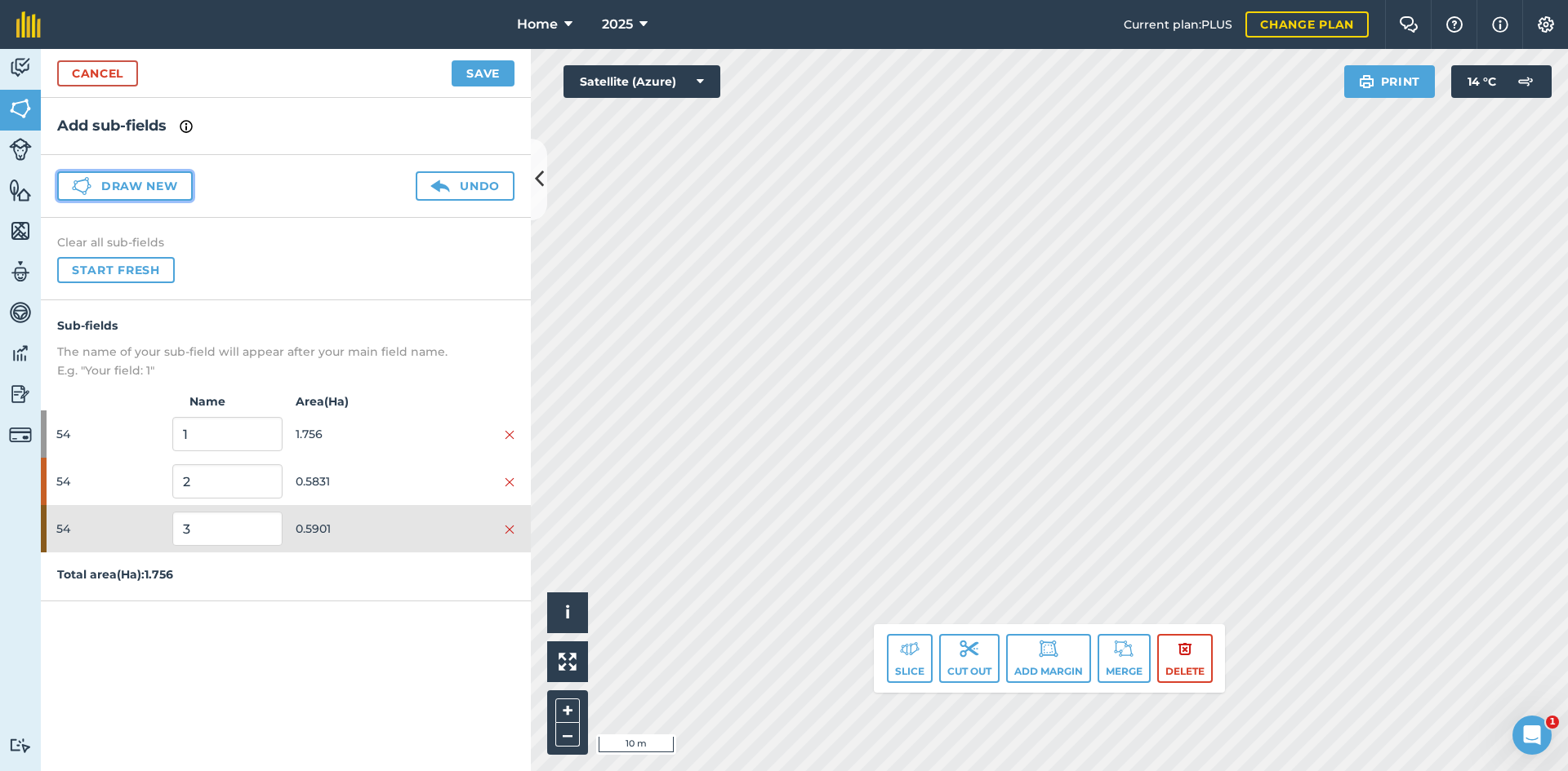
click at [181, 181] on button "Draw new" at bounding box center [125, 186] width 135 height 30
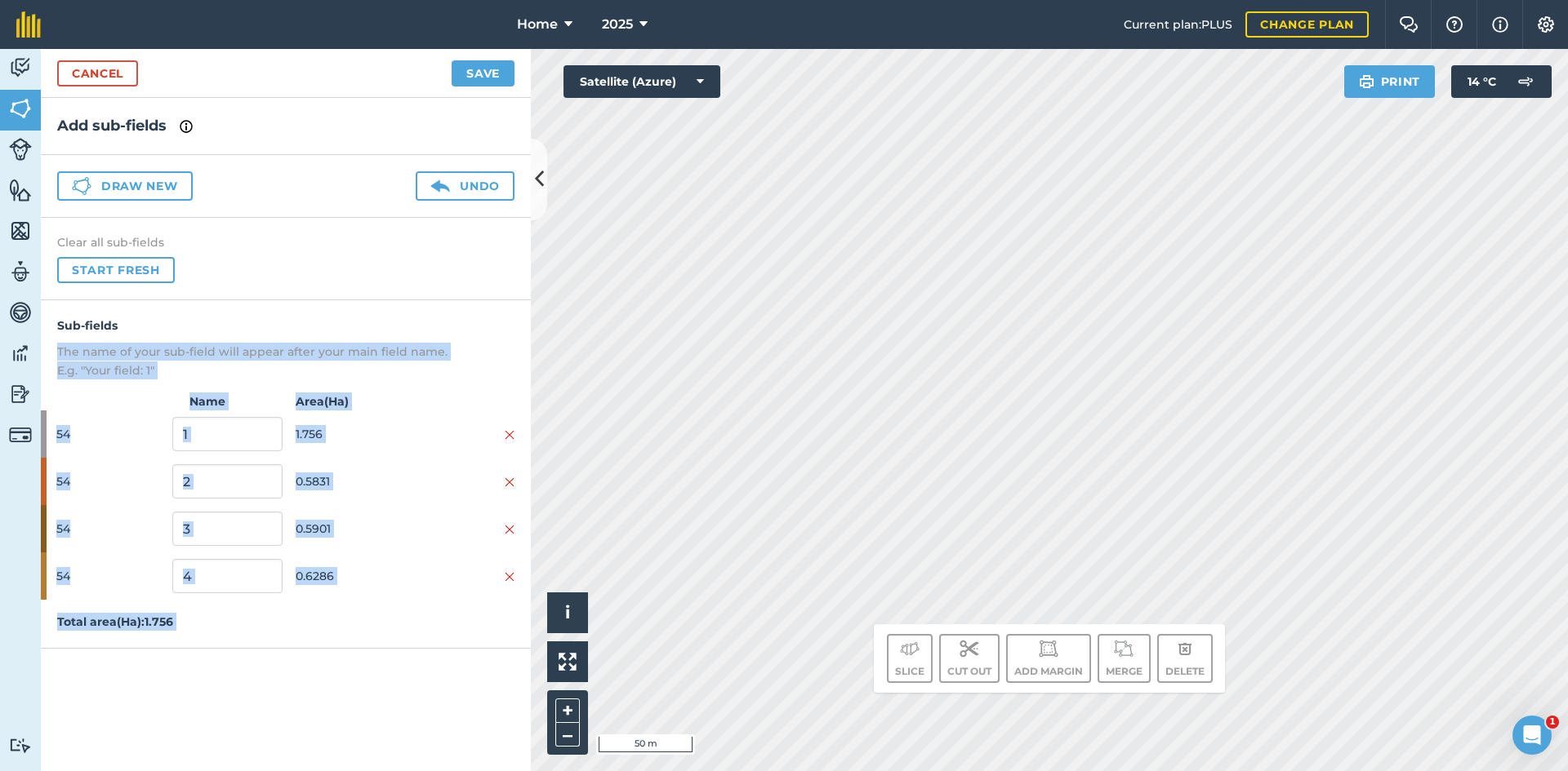
click at [579, 322] on div "Activity Fields Livestock Features Maps Team Vehicles Data Reporting Billing Tu…" at bounding box center [784, 410] width 1568 height 722
click at [418, 342] on div "Sub-fields The name of your sub-field will appear after your main field name. E…" at bounding box center [285, 348] width 490 height 63
click at [418, 341] on div "Sub-fields The name of your sub-field will appear after your main field name. E…" at bounding box center [285, 348] width 490 height 63
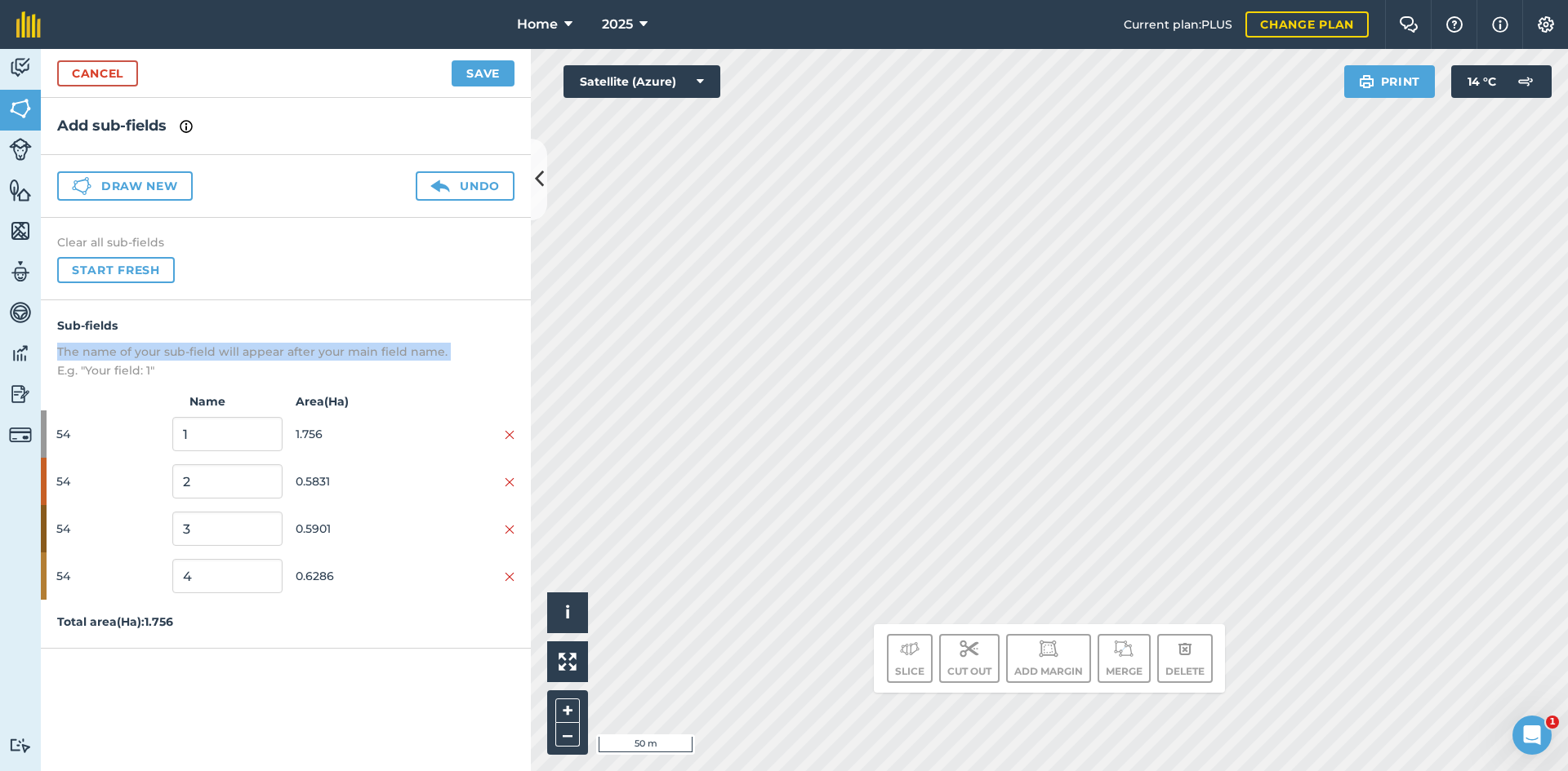
click at [418, 341] on div "Sub-fields The name of your sub-field will appear after your main field name. E…" at bounding box center [285, 348] width 490 height 63
click at [413, 351] on p "The name of your sub-field will appear after your main field name." at bounding box center [285, 352] width 457 height 18
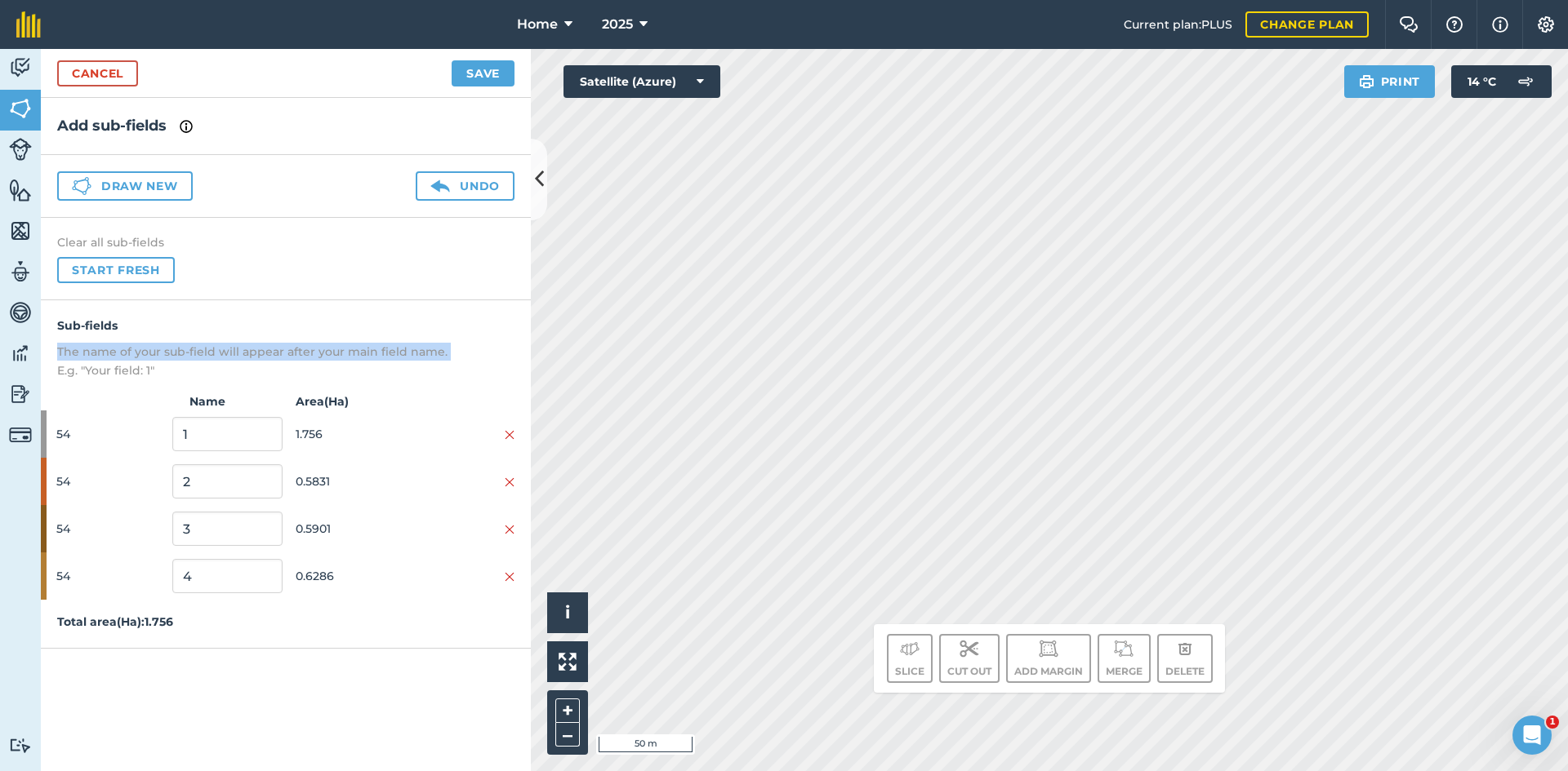
click at [413, 351] on p "The name of your sub-field will appear after your main field name." at bounding box center [285, 352] width 457 height 18
click at [437, 347] on p "The name of your sub-field will appear after your main field name." at bounding box center [285, 352] width 457 height 18
click at [443, 349] on p "The name of your sub-field will appear after your main field name." at bounding box center [285, 352] width 457 height 18
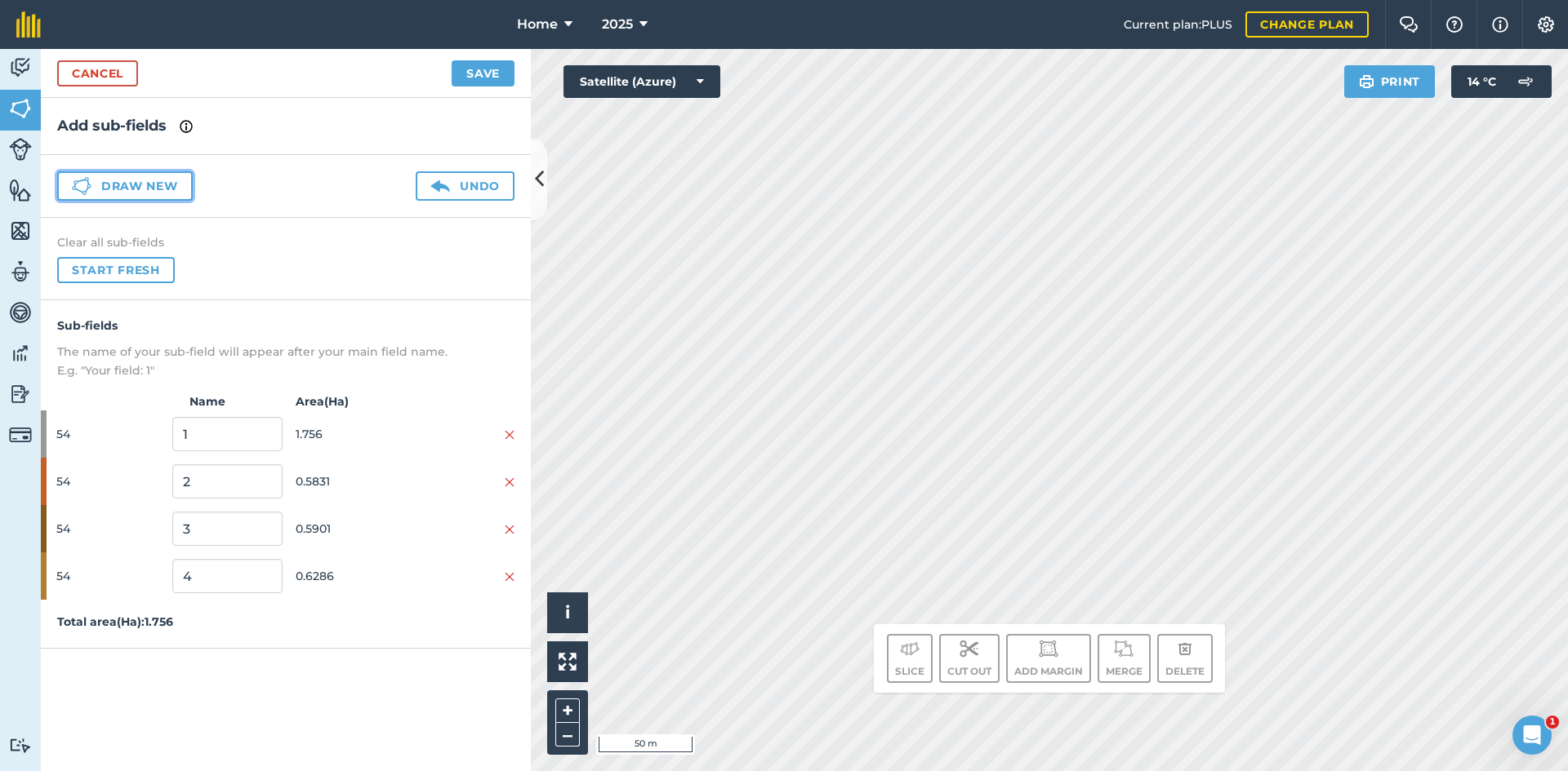
click at [167, 185] on button "Draw new" at bounding box center [125, 186] width 135 height 30
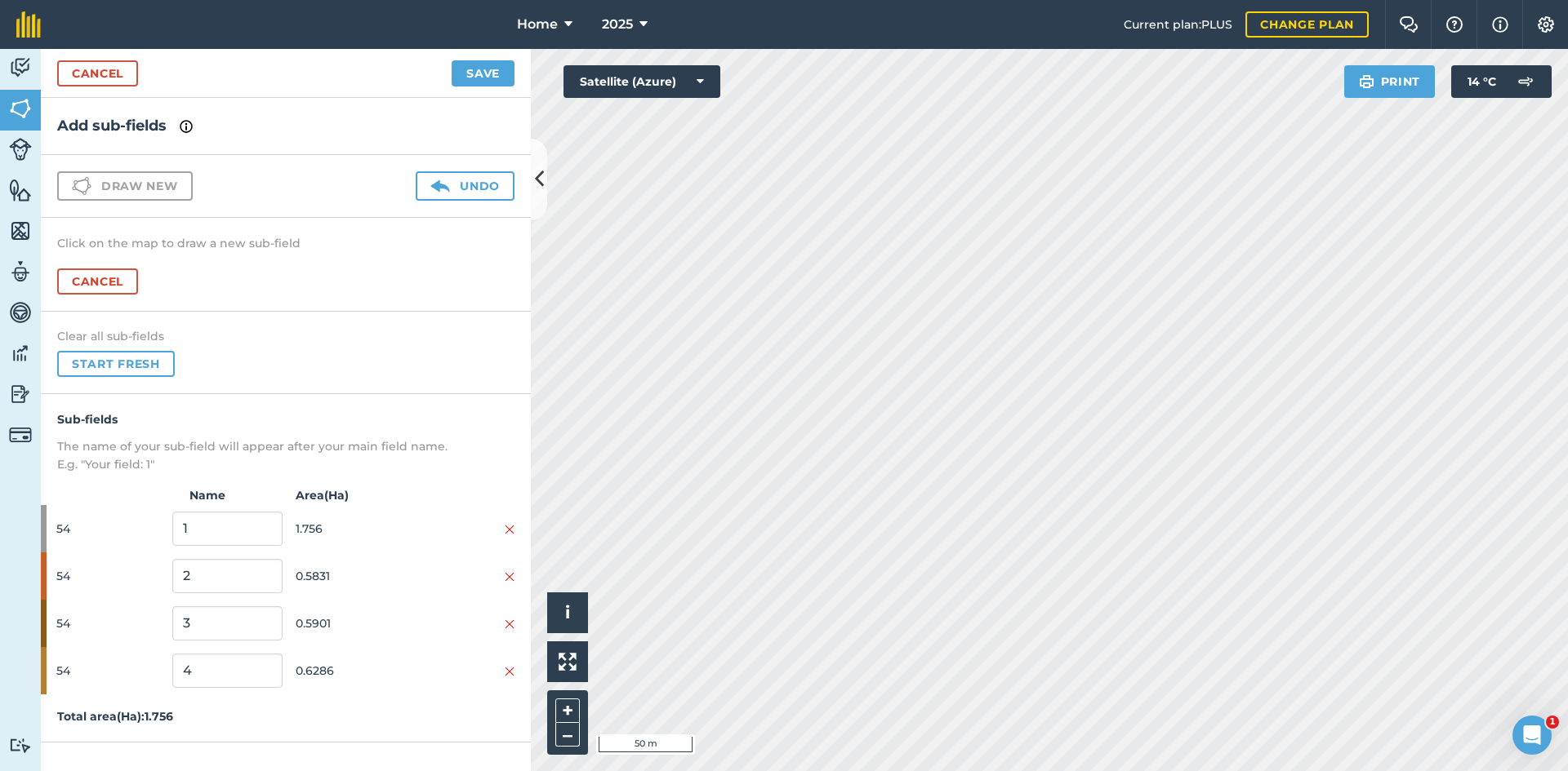
click at [129, 90] on div "Cancel Save" at bounding box center [285, 73] width 490 height 49
click at [120, 80] on link "Cancel" at bounding box center [97, 73] width 81 height 26
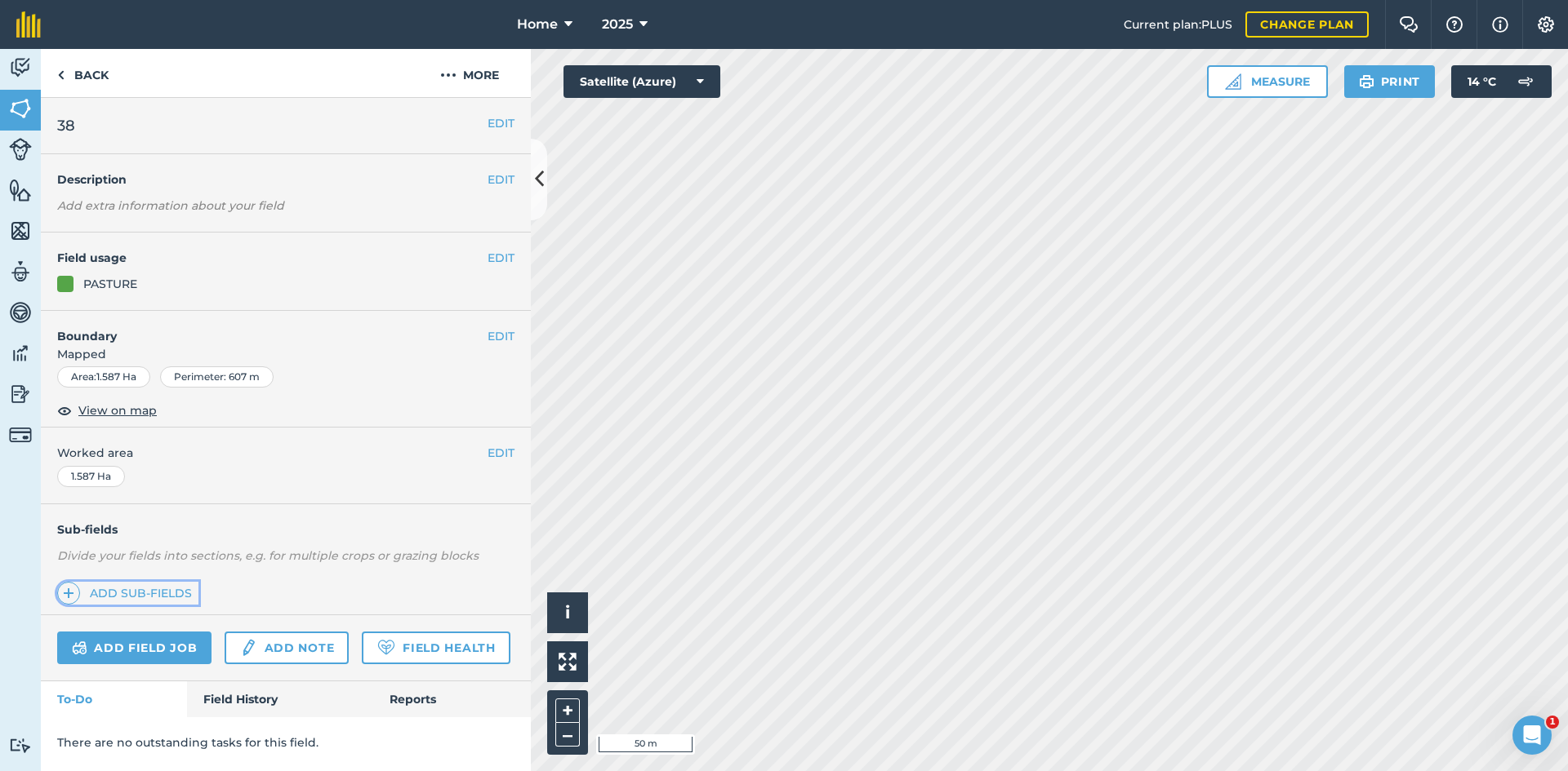
click at [153, 595] on link "Add sub-fields" at bounding box center [127, 594] width 141 height 23
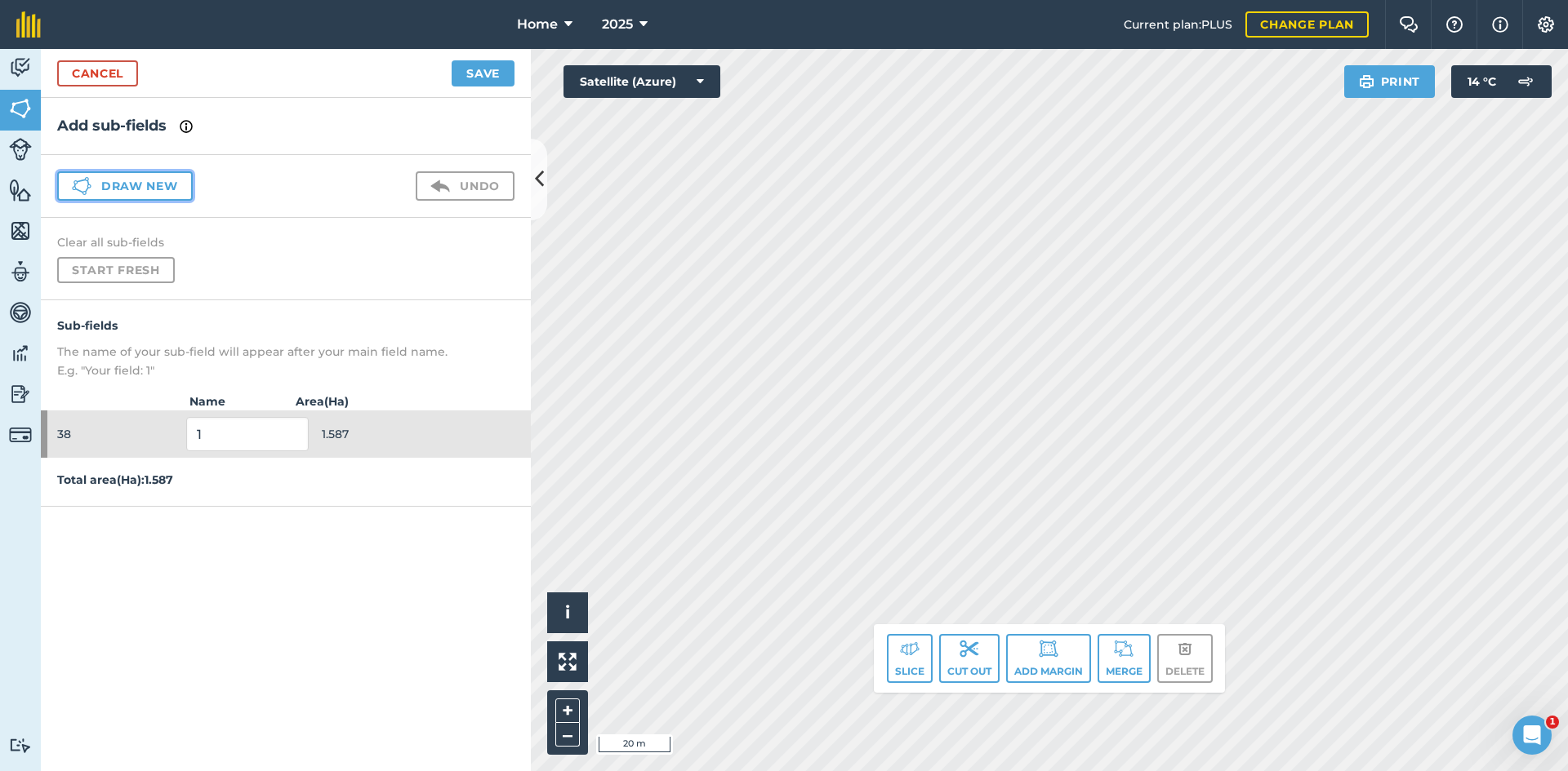
click at [148, 184] on button "Draw new" at bounding box center [125, 186] width 135 height 30
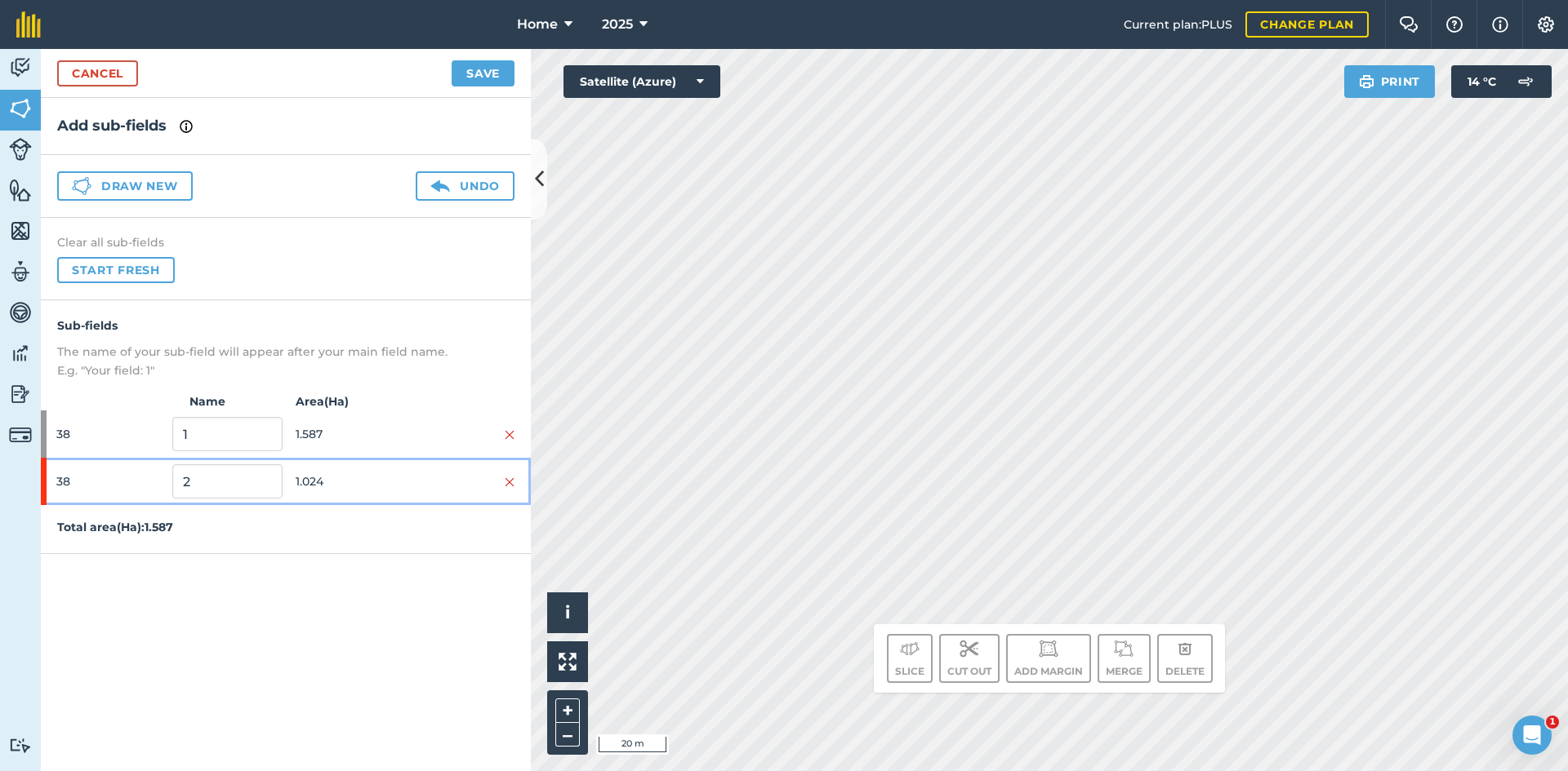
click at [318, 490] on span "1.024" at bounding box center [350, 482] width 110 height 31
drag, startPoint x: 344, startPoint y: 473, endPoint x: 356, endPoint y: 472, distance: 12.0
click at [349, 473] on span "0.9603" at bounding box center [350, 482] width 110 height 31
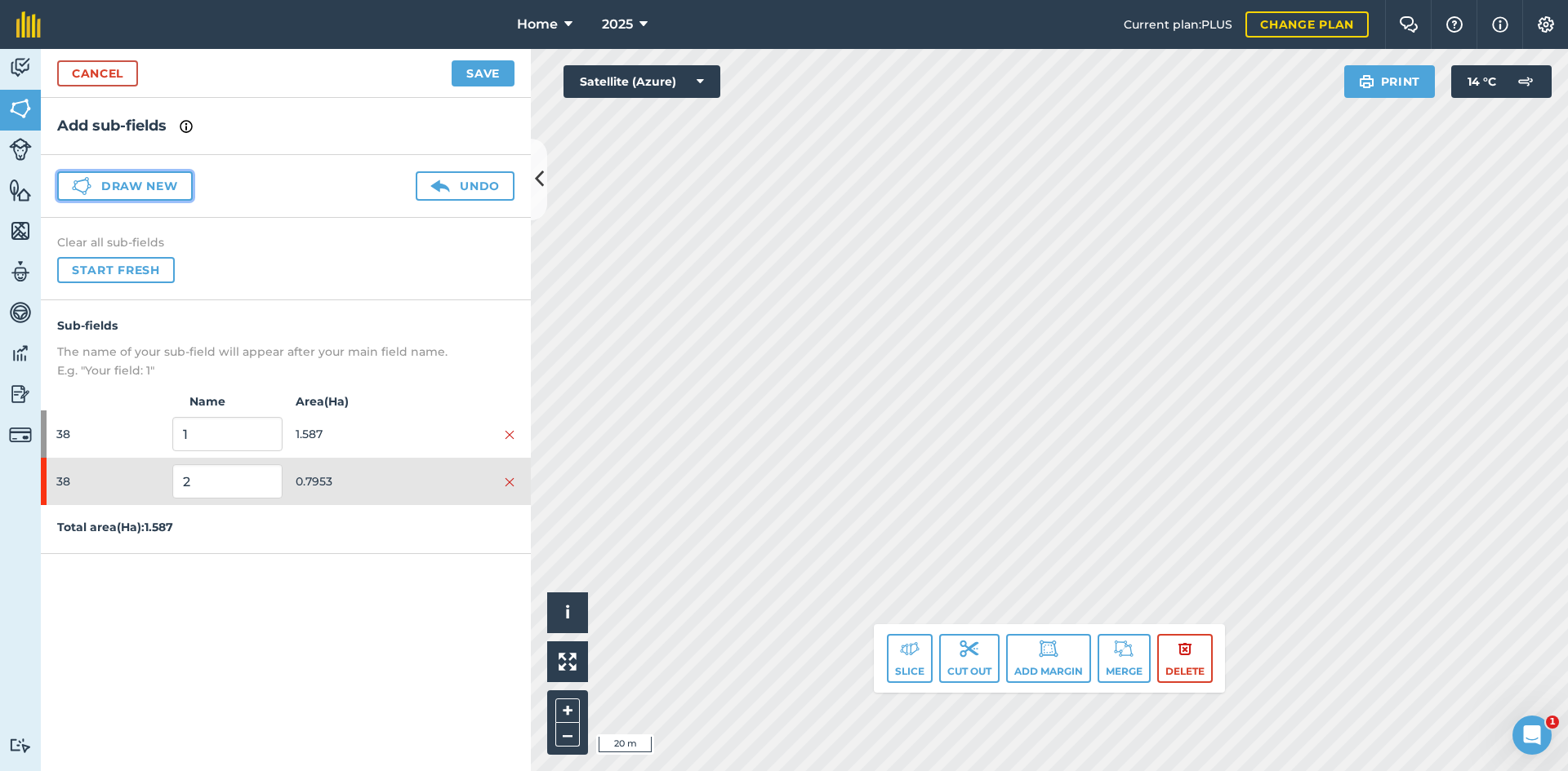
click at [154, 190] on button "Draw new" at bounding box center [125, 186] width 135 height 30
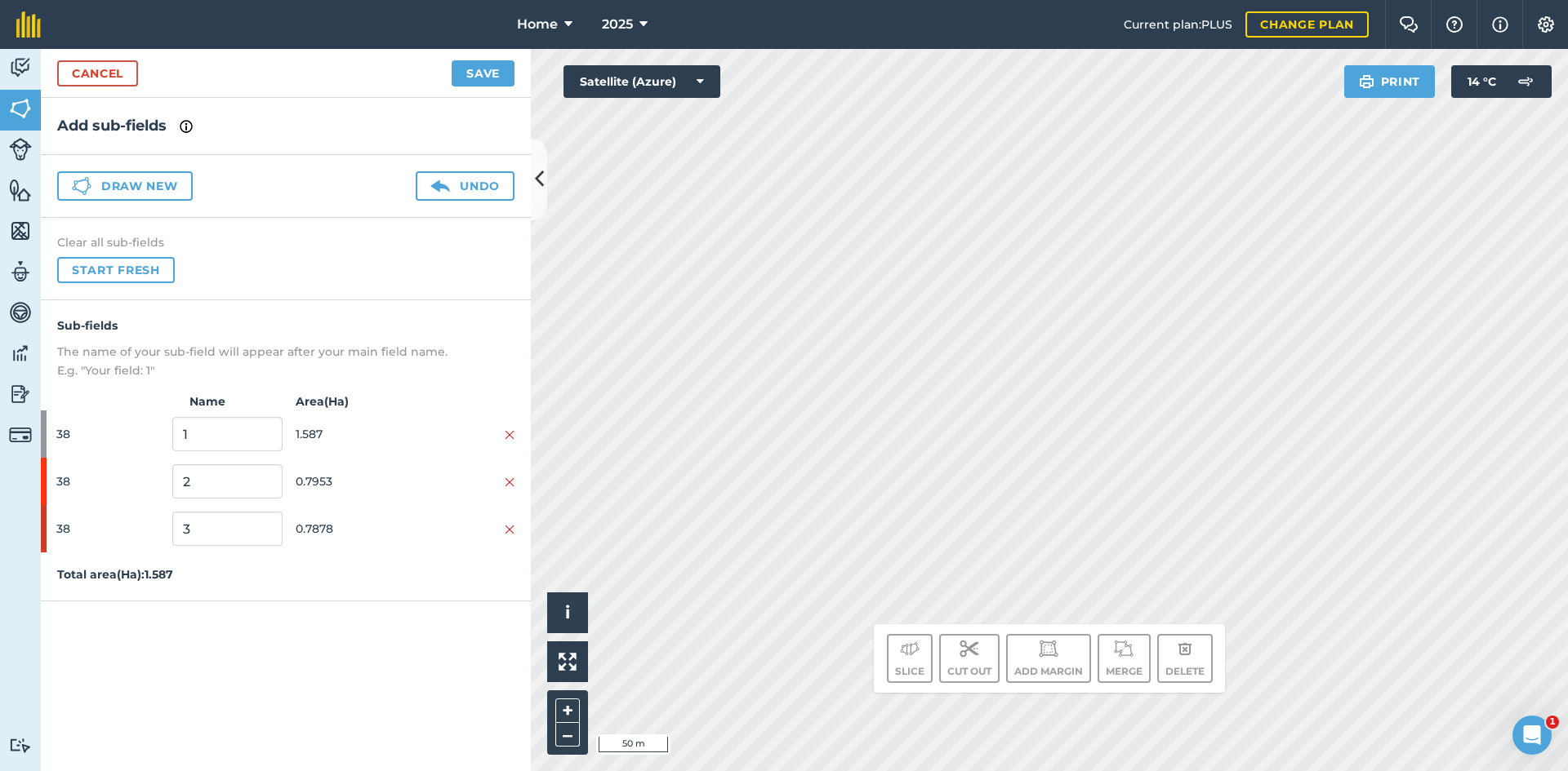
click at [498, 54] on div "Cancel Save" at bounding box center [285, 73] width 490 height 49
click at [486, 82] on button "Save" at bounding box center [483, 73] width 63 height 26
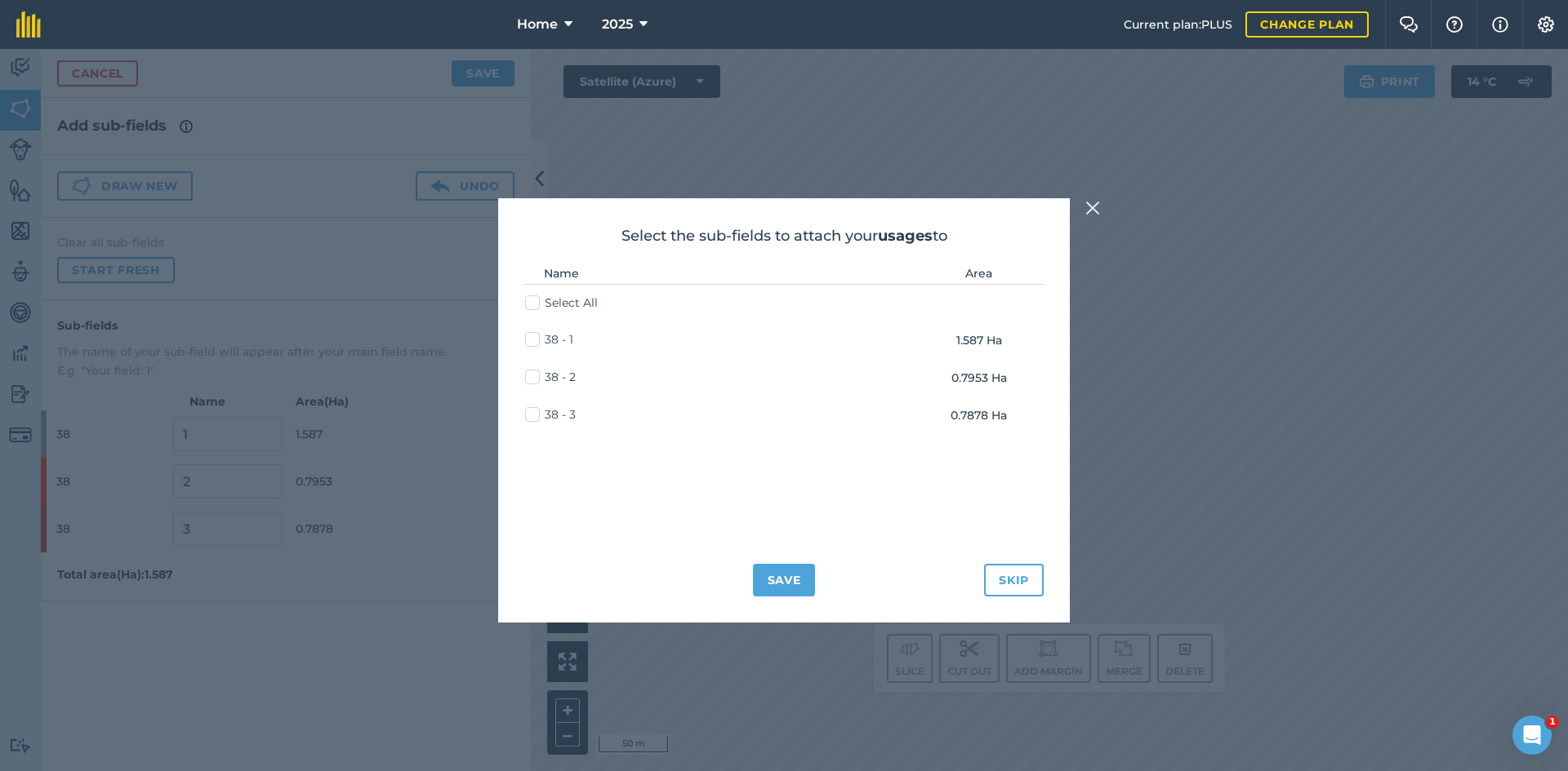
drag, startPoint x: 545, startPoint y: 370, endPoint x: 539, endPoint y: 379, distance: 10.8
click at [542, 374] on label "38 - 2" at bounding box center [550, 377] width 50 height 17
click at [535, 374] on input "38 - 2" at bounding box center [530, 374] width 11 height 11
checkbox input "true"
click at [536, 409] on td "38 - 3" at bounding box center [671, 415] width 292 height 37
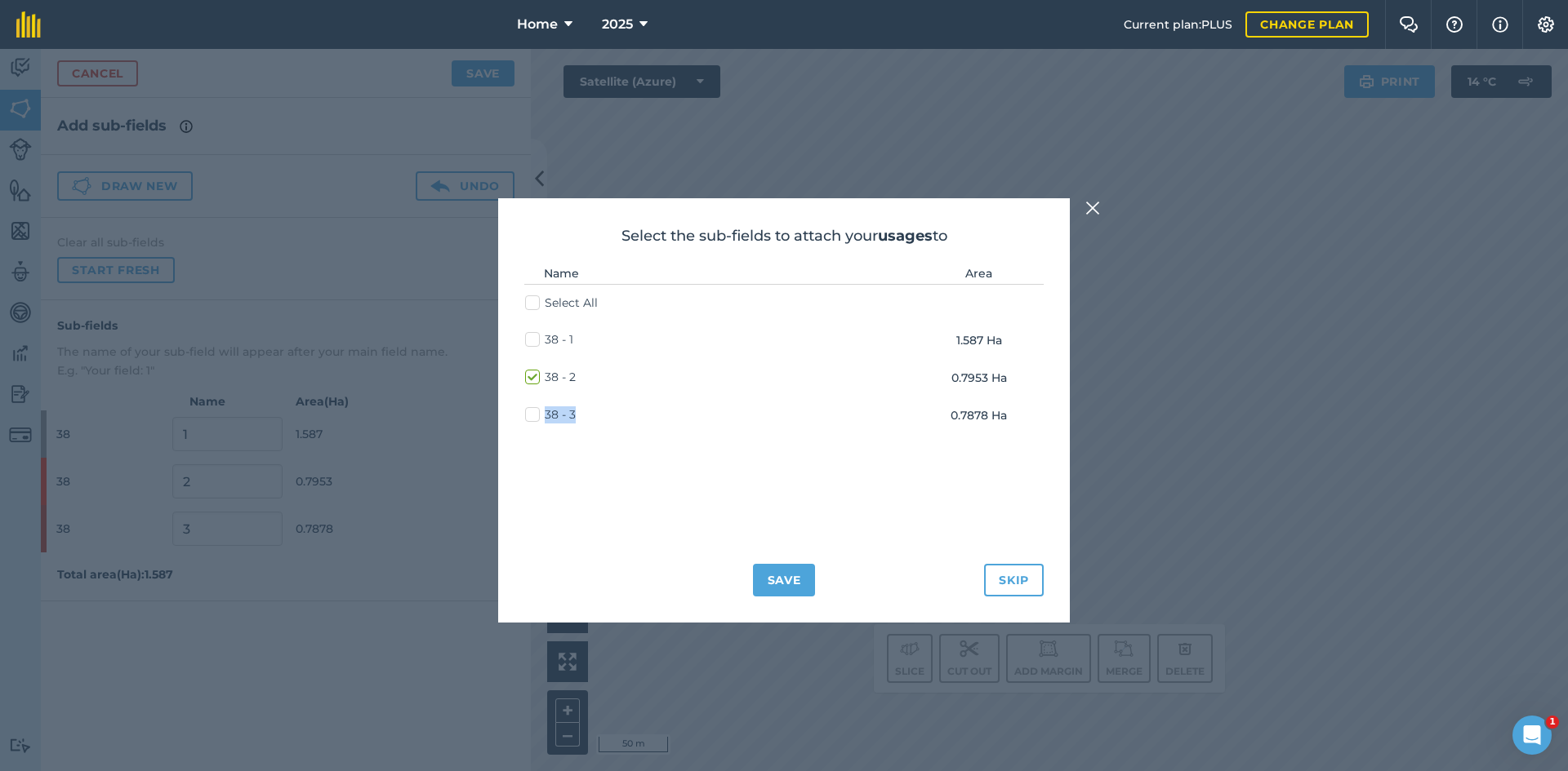
click at [534, 412] on label "38 - 3" at bounding box center [550, 415] width 50 height 17
click at [534, 412] on input "38 - 3" at bounding box center [530, 411] width 11 height 11
checkbox input "true"
click at [793, 584] on button "Save" at bounding box center [784, 581] width 63 height 33
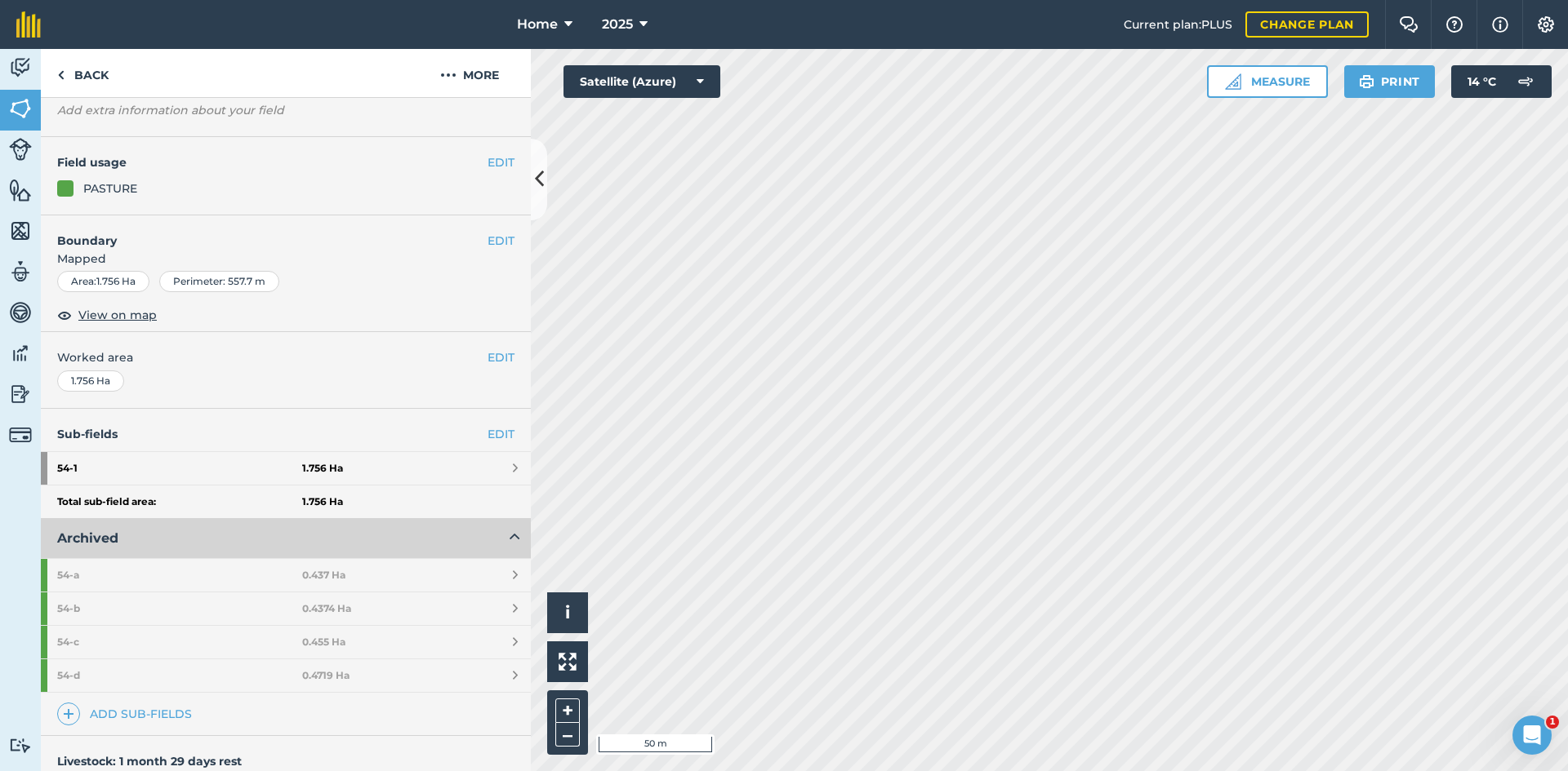
scroll to position [163, 0]
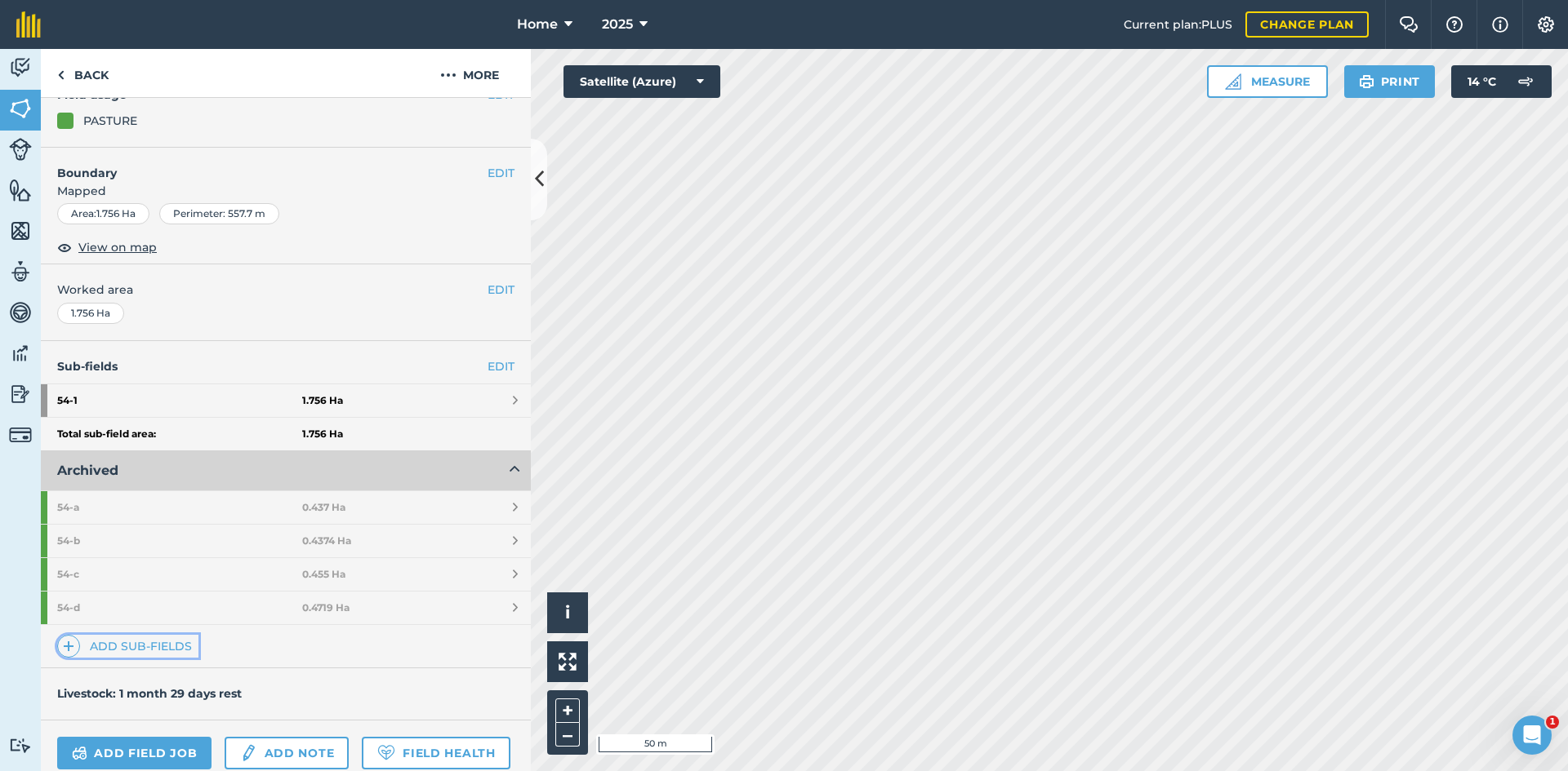
click at [180, 644] on link "Add sub-fields" at bounding box center [127, 646] width 141 height 23
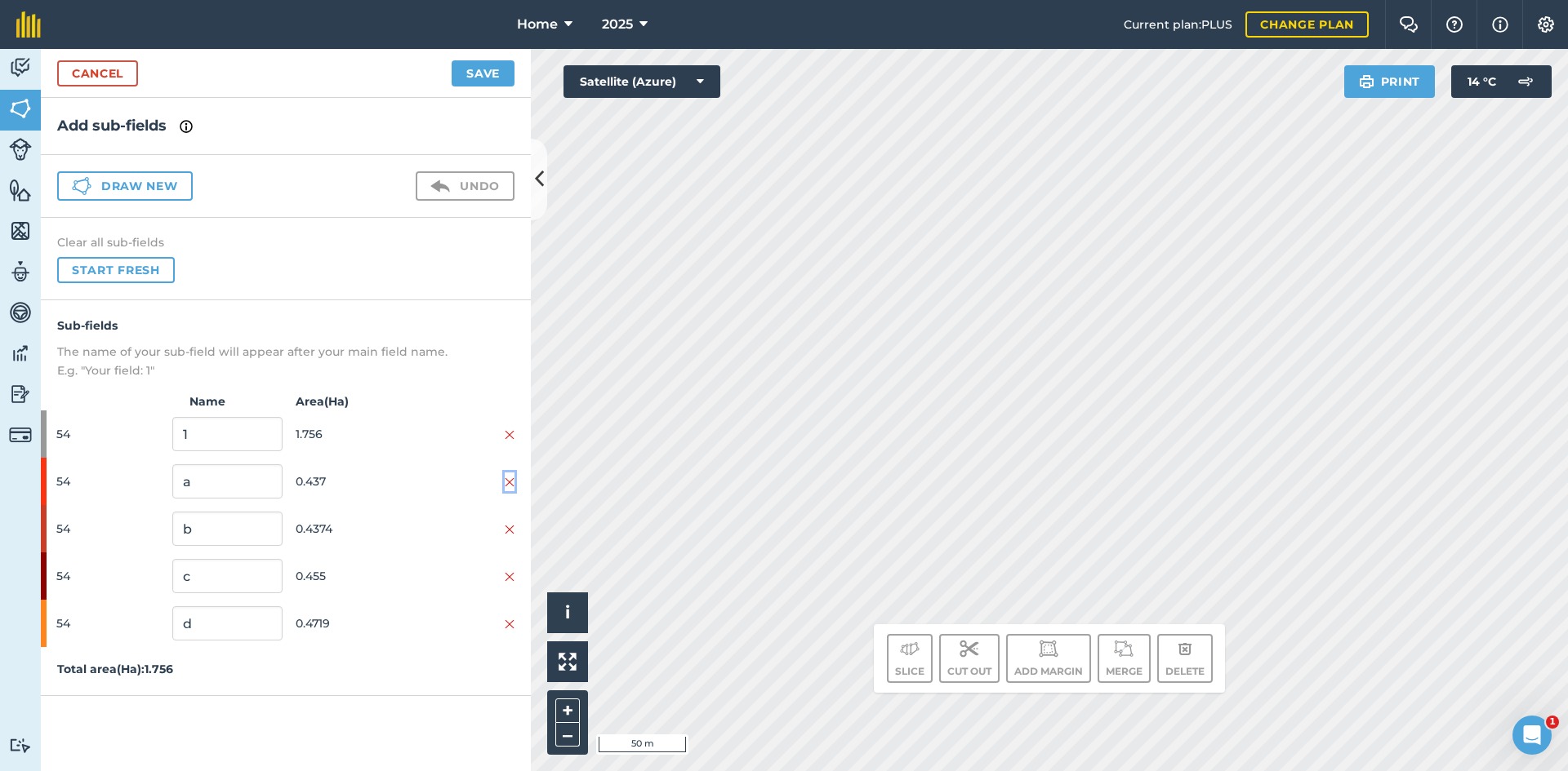
click at [507, 478] on img at bounding box center [510, 482] width 10 height 13
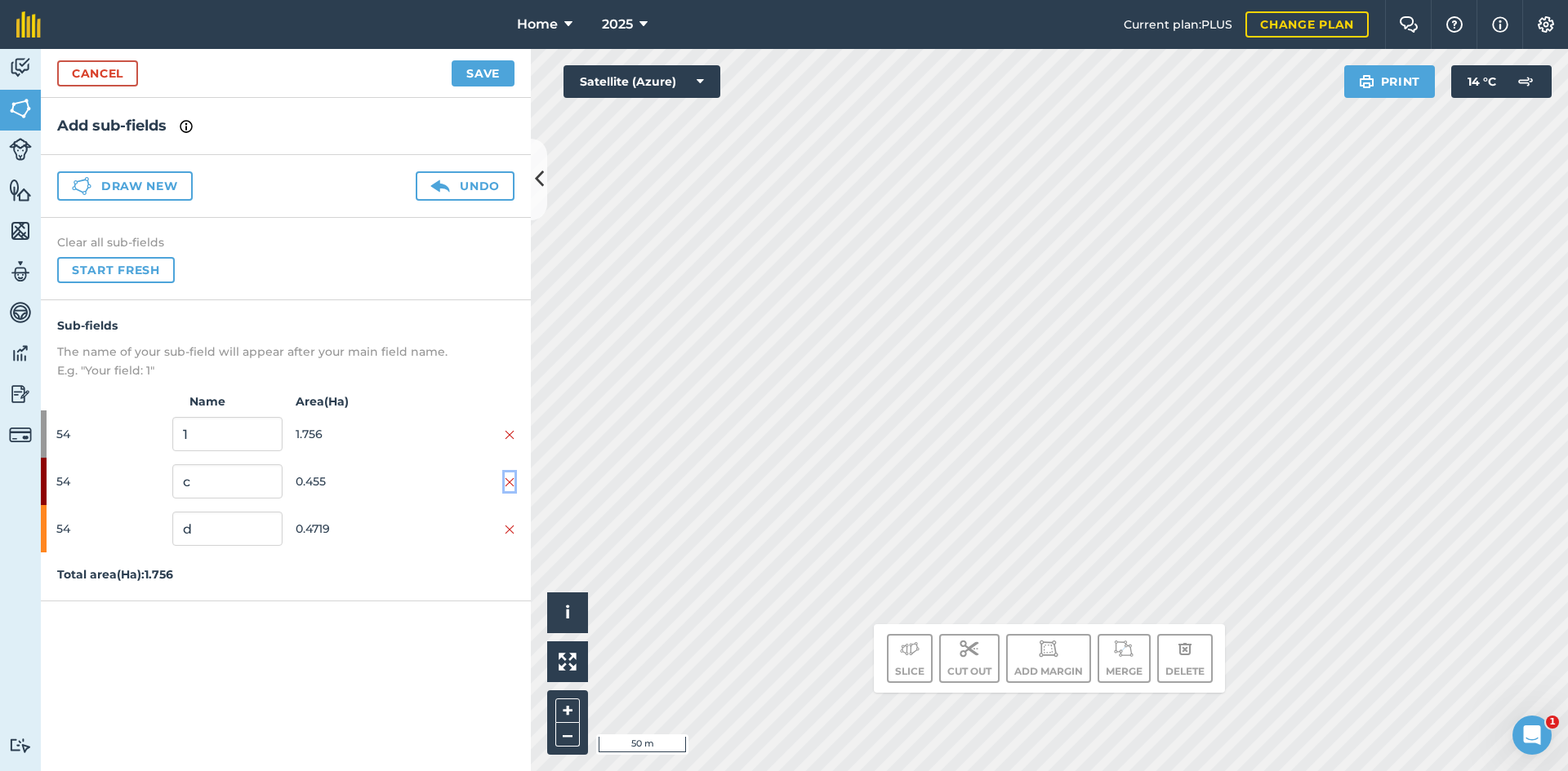
click at [507, 478] on img at bounding box center [510, 482] width 10 height 13
click at [510, 478] on img at bounding box center [510, 482] width 10 height 13
click at [510, 479] on p "Total area ( Ha ): 1.756" at bounding box center [285, 480] width 490 height 18
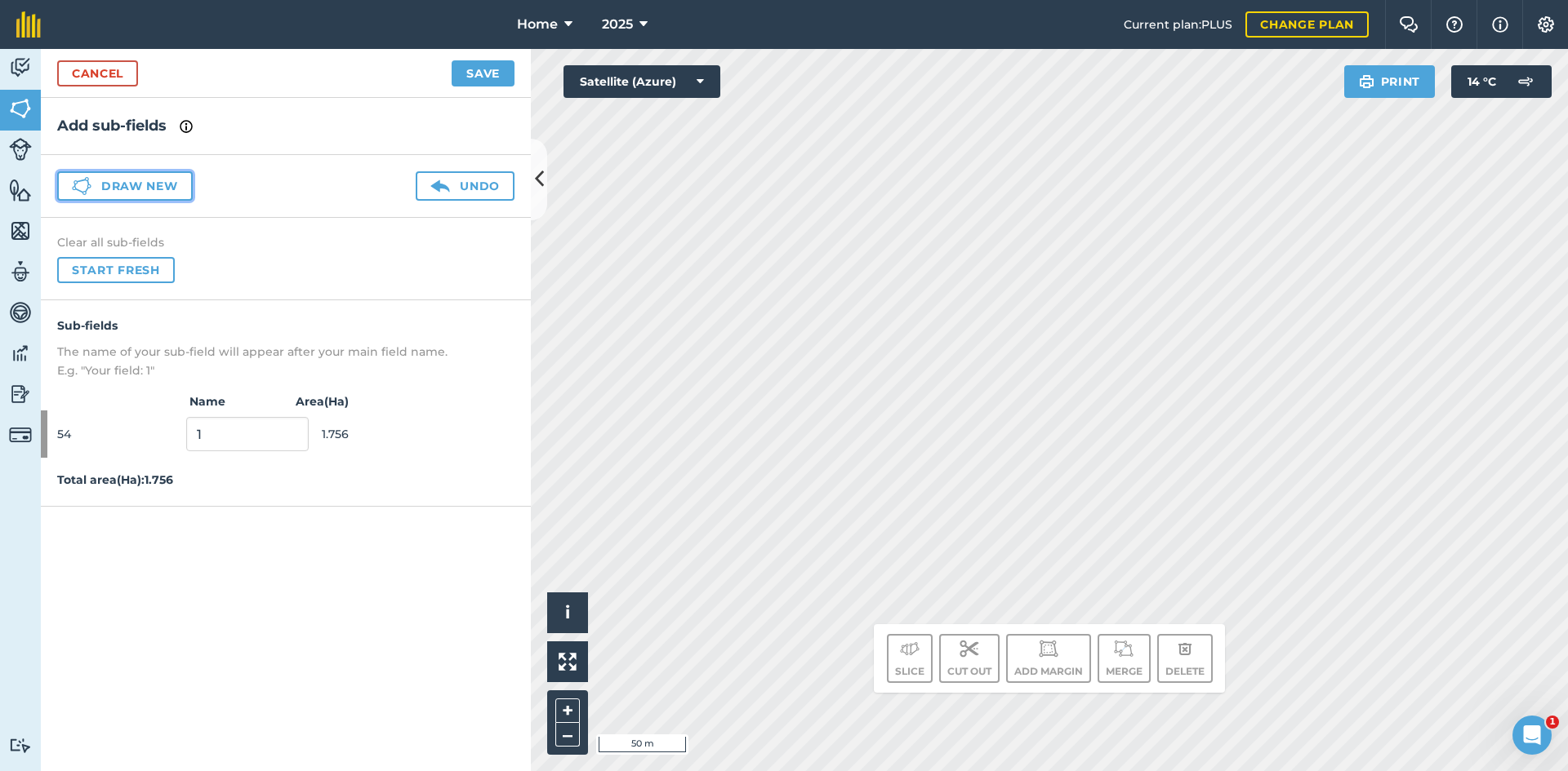
click at [87, 189] on icon at bounding box center [87, 190] width 4 height 6
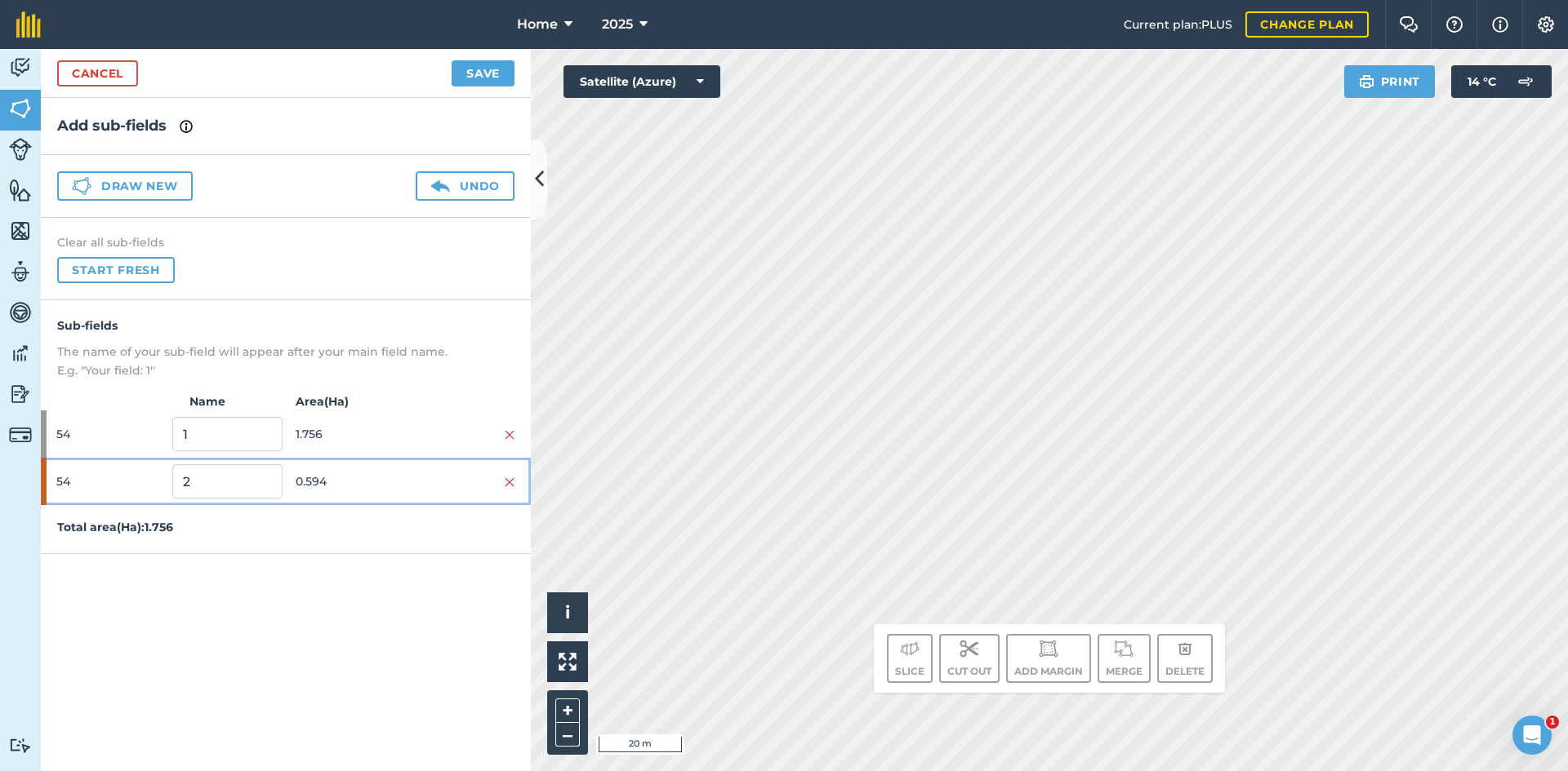
click at [378, 481] on span "0.594" at bounding box center [350, 482] width 110 height 31
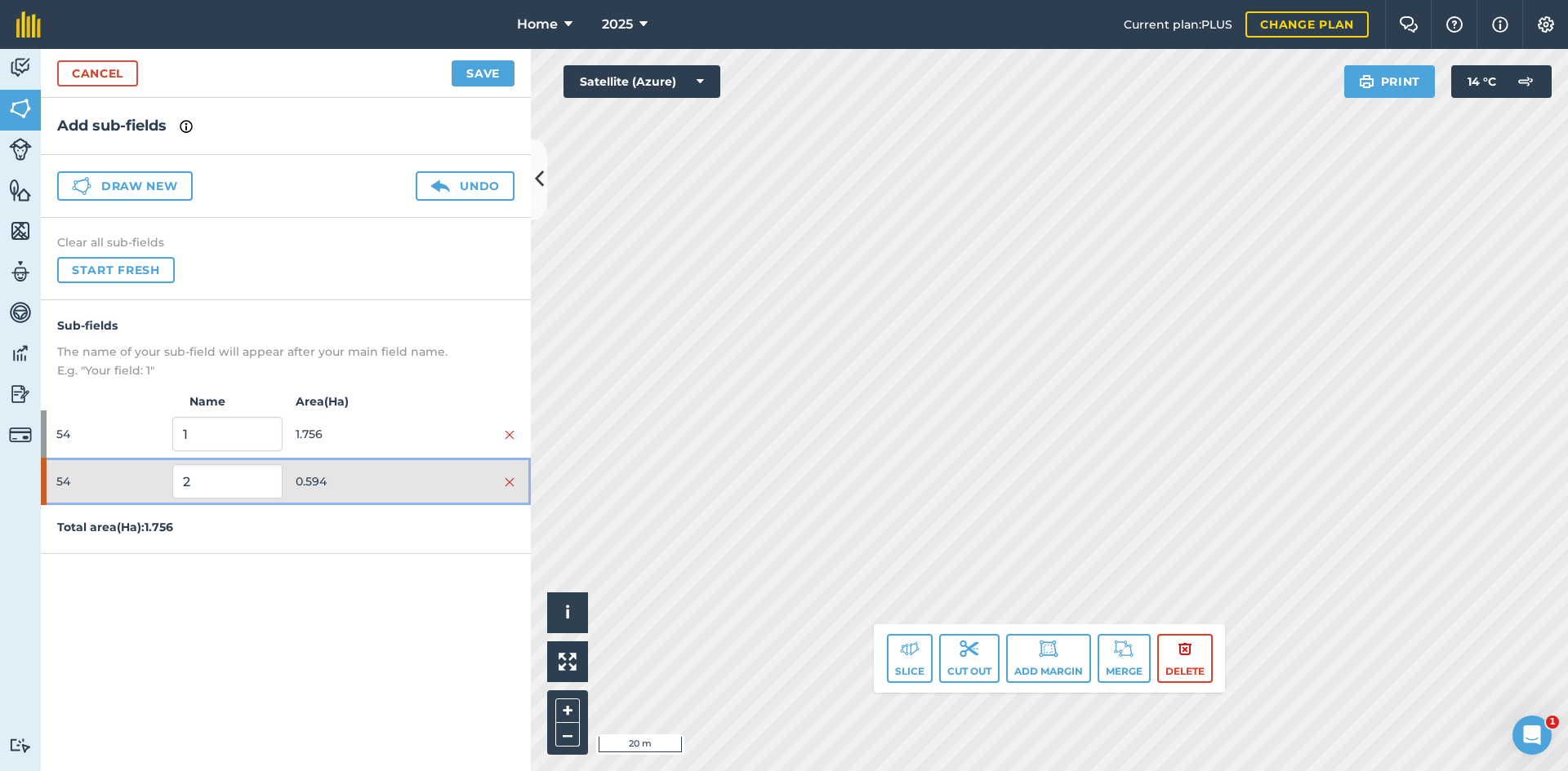
click at [385, 488] on span "0.594" at bounding box center [350, 482] width 110 height 31
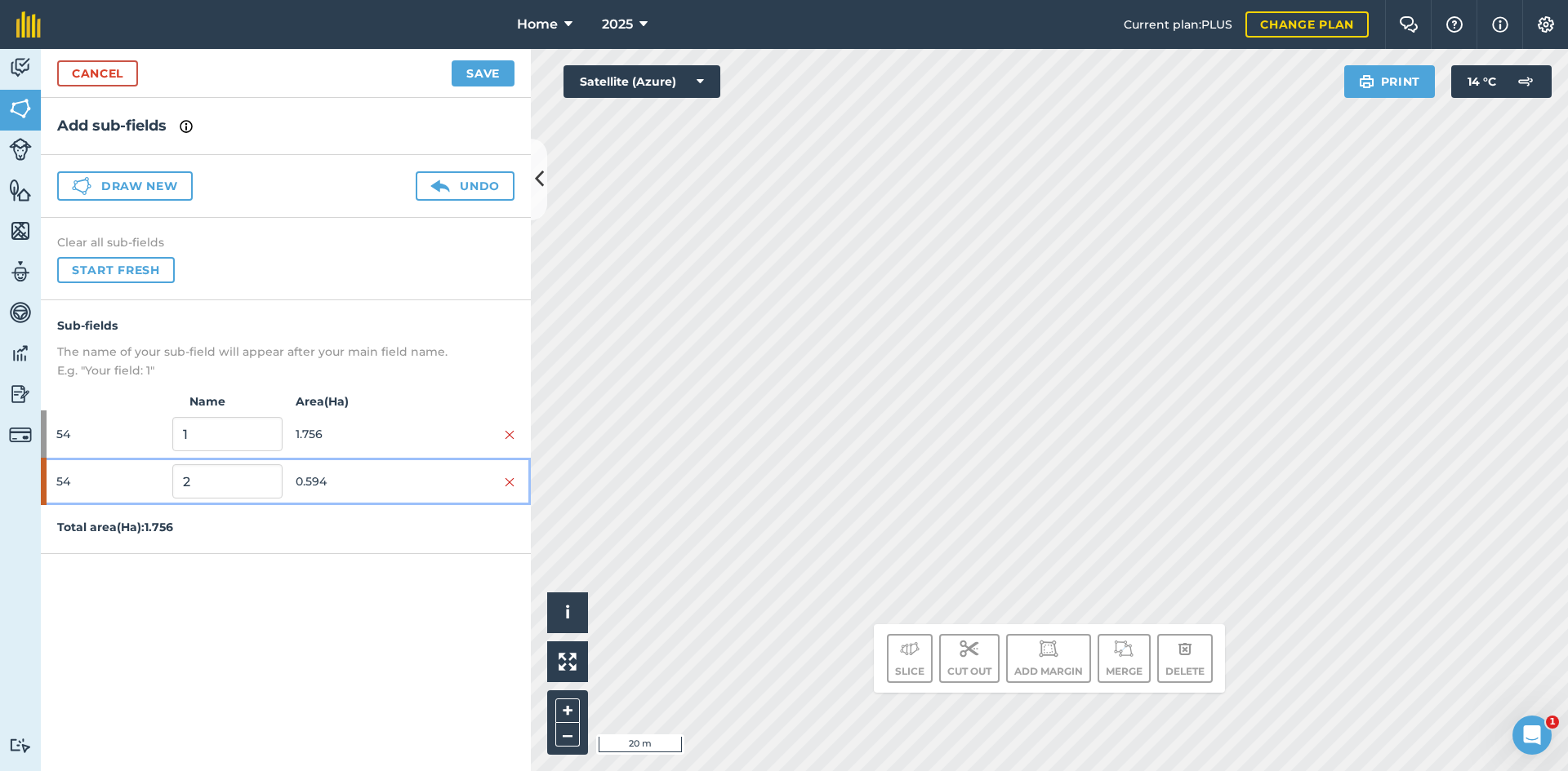
click at [384, 477] on span "0.594" at bounding box center [350, 482] width 110 height 31
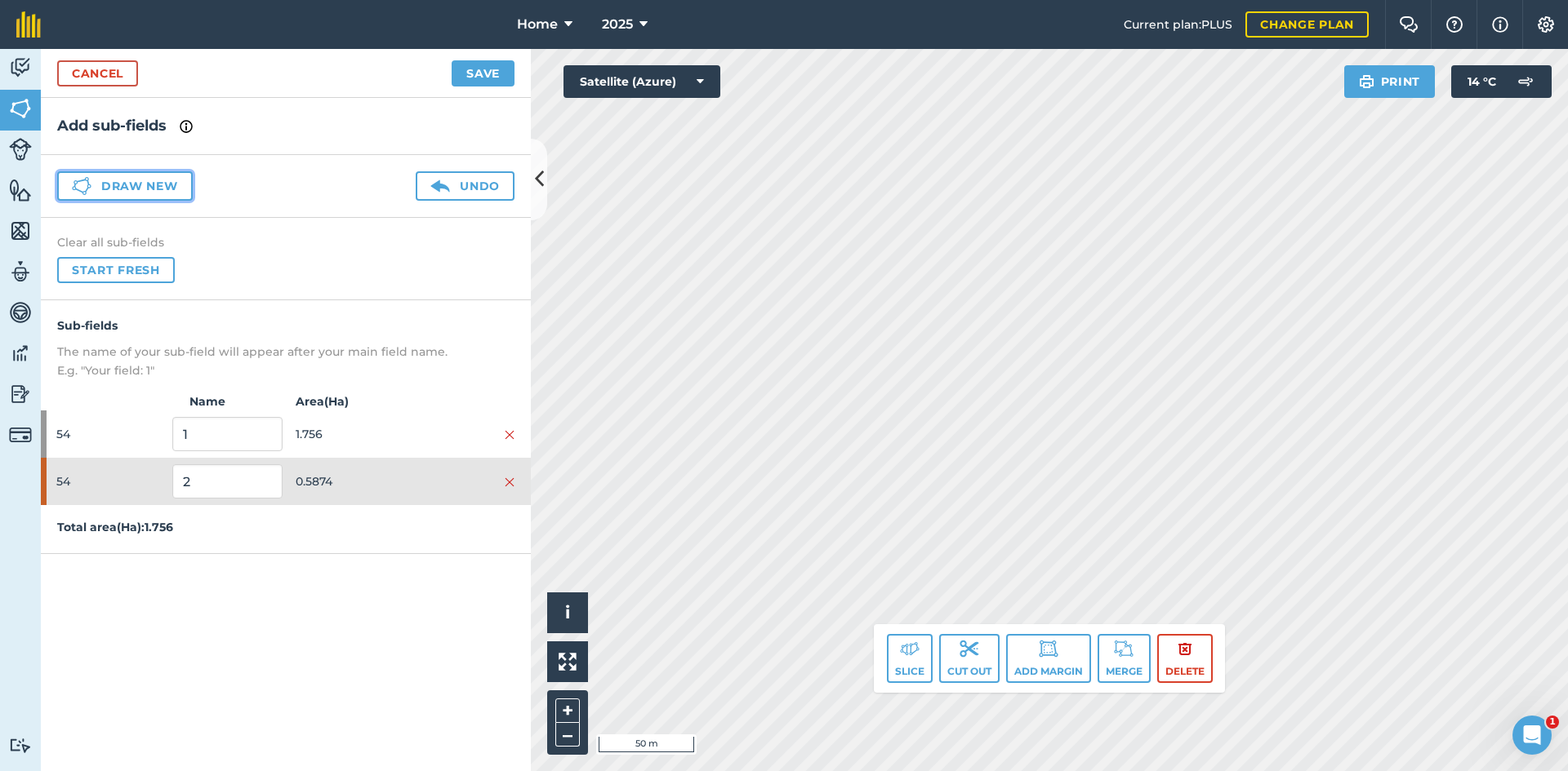
click at [146, 188] on button "Draw new" at bounding box center [125, 186] width 135 height 30
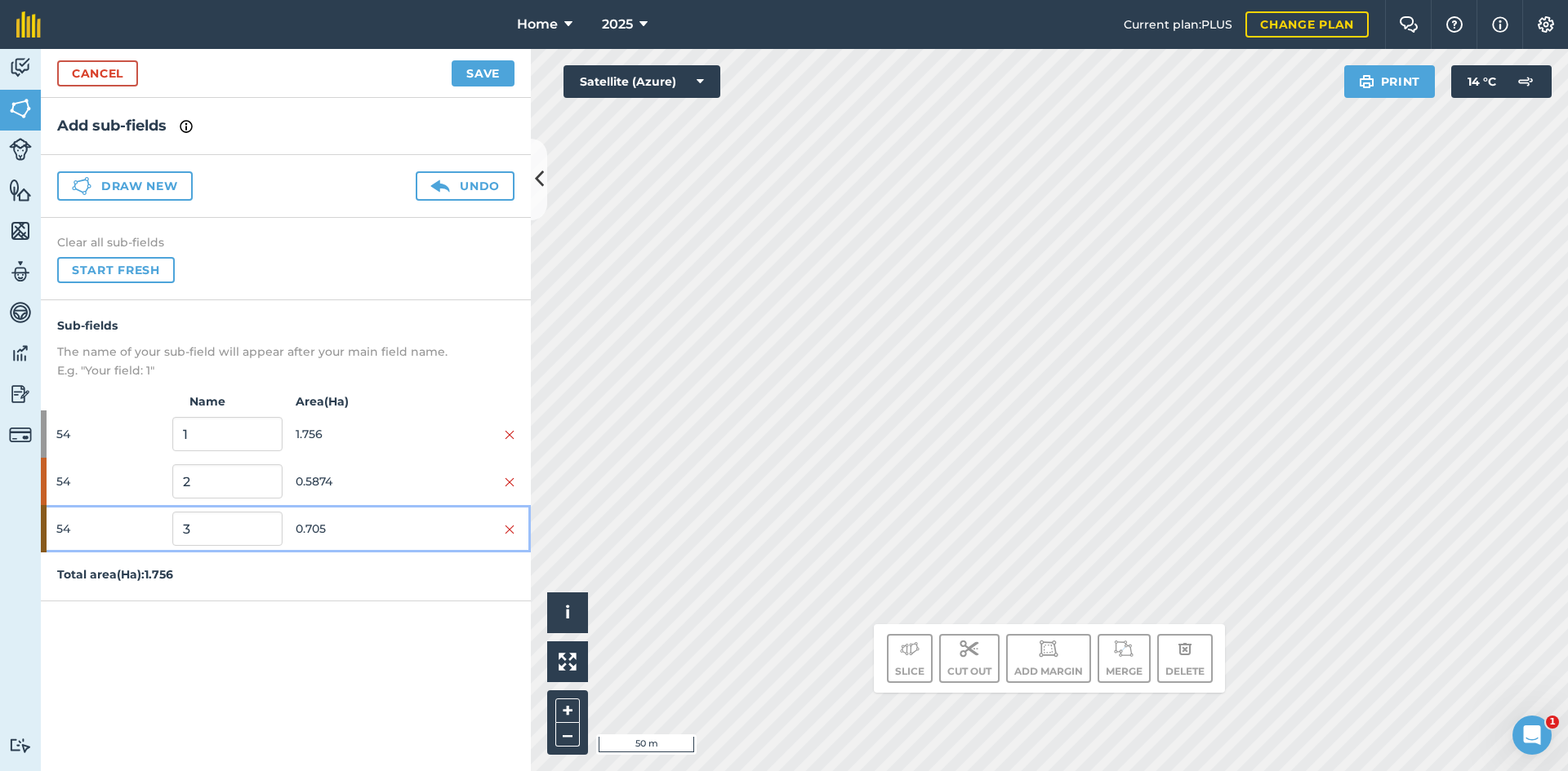
drag, startPoint x: 327, startPoint y: 524, endPoint x: 505, endPoint y: 506, distance: 178.9
click at [328, 524] on span "0.705" at bounding box center [350, 529] width 110 height 31
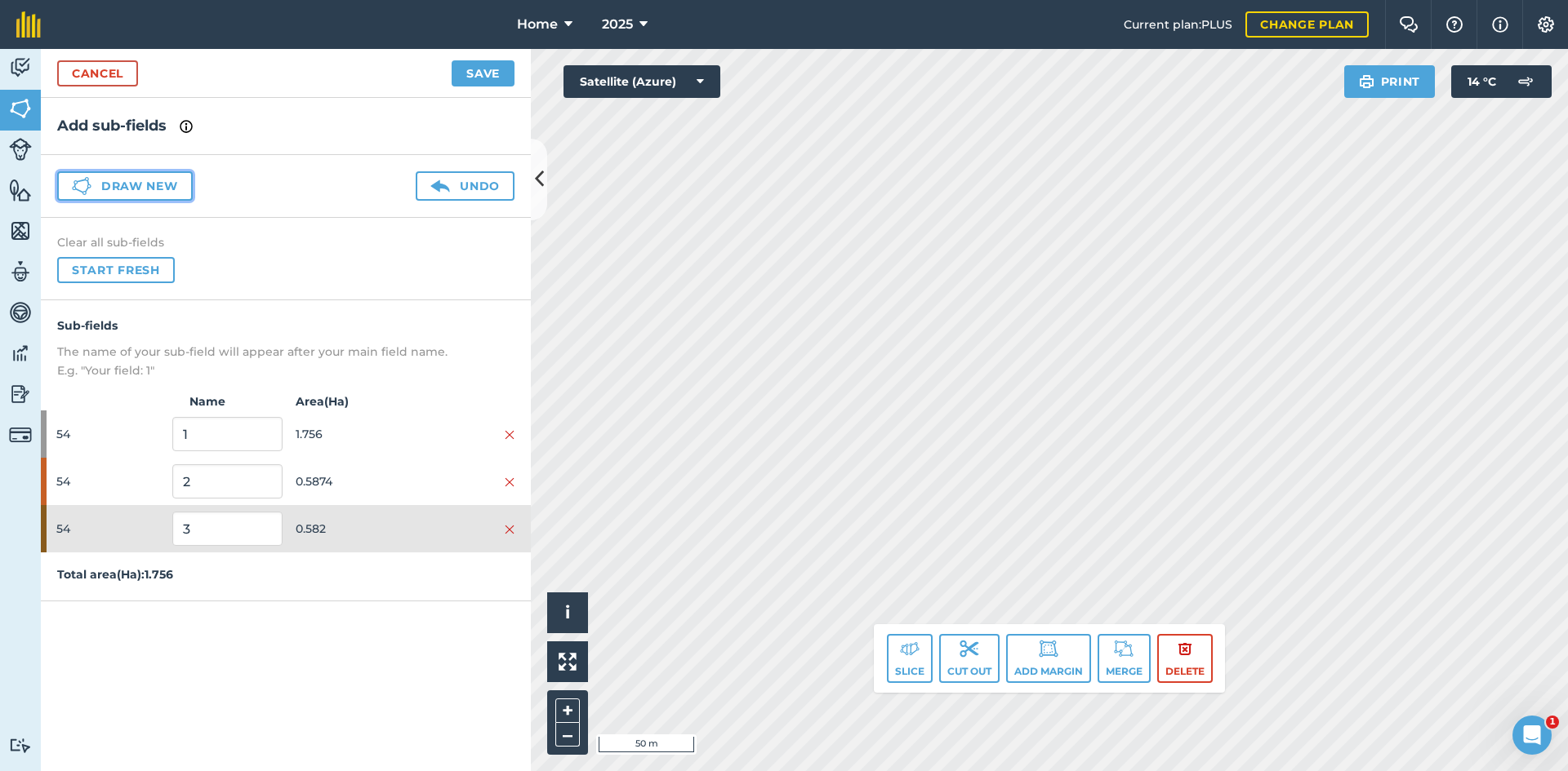
click at [153, 174] on button "Draw new" at bounding box center [125, 186] width 135 height 30
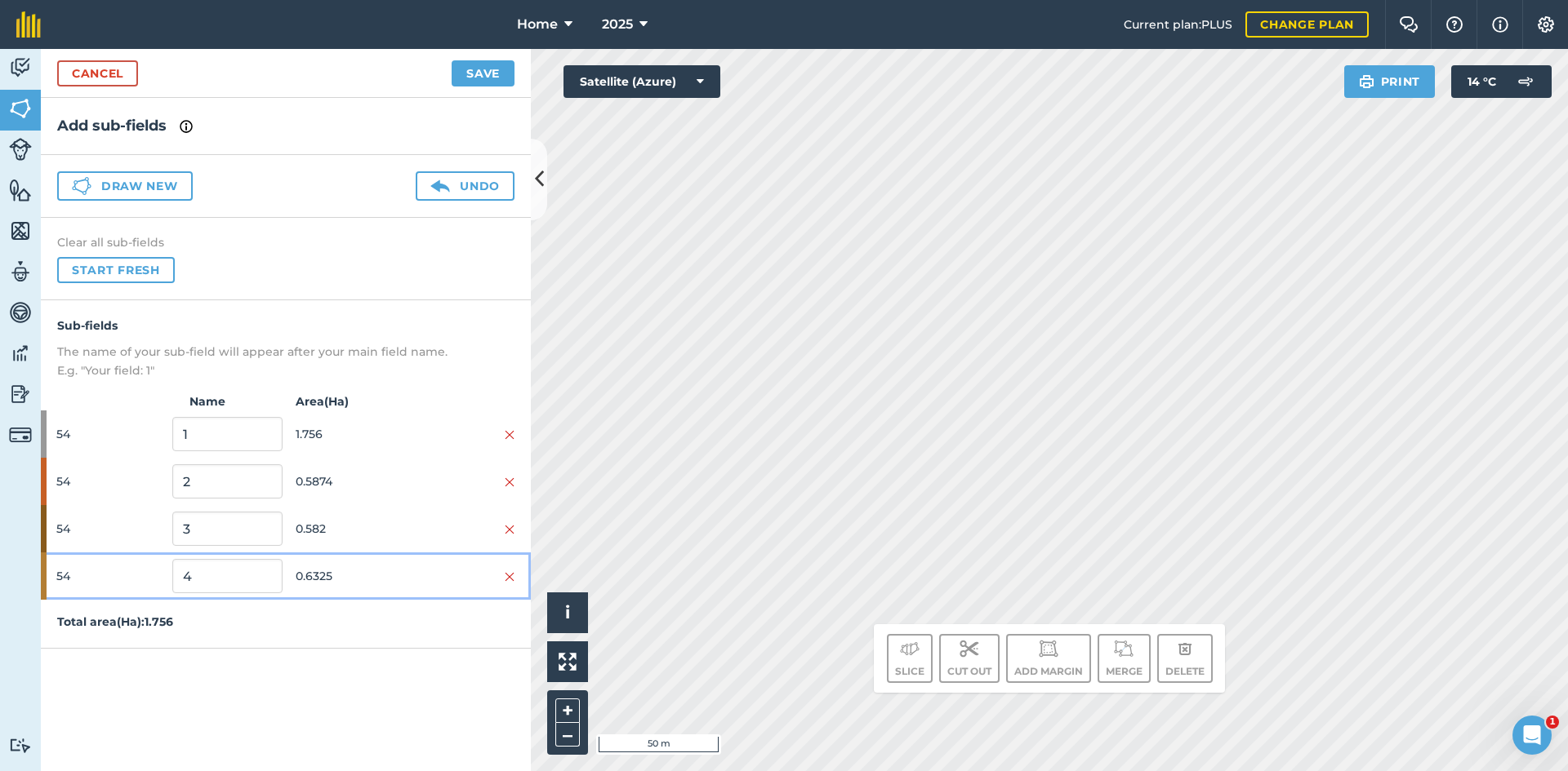
click at [327, 571] on span "0.6325" at bounding box center [350, 576] width 110 height 31
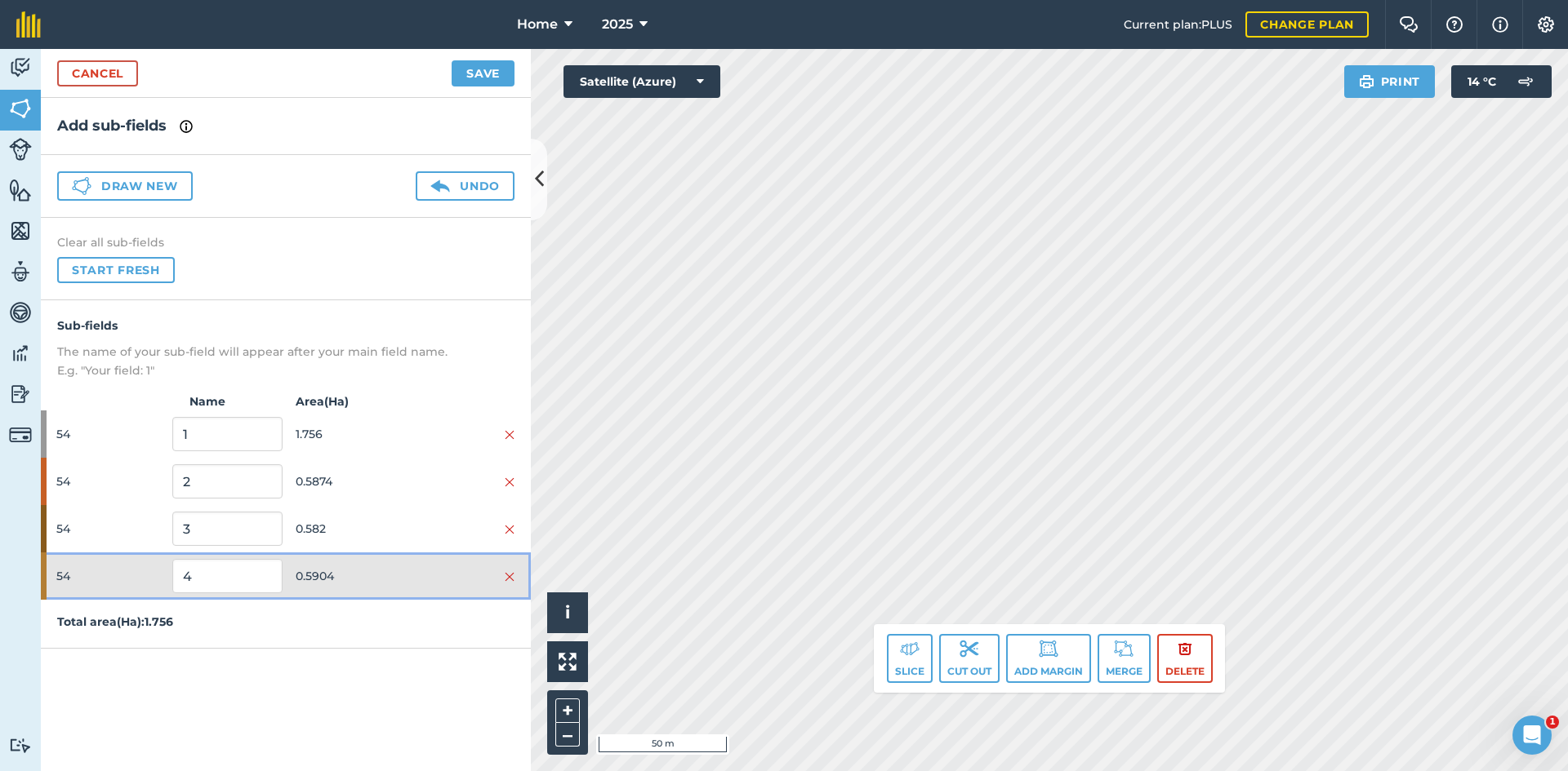
click at [390, 553] on div "54 4 0.5904" at bounding box center [285, 576] width 490 height 47
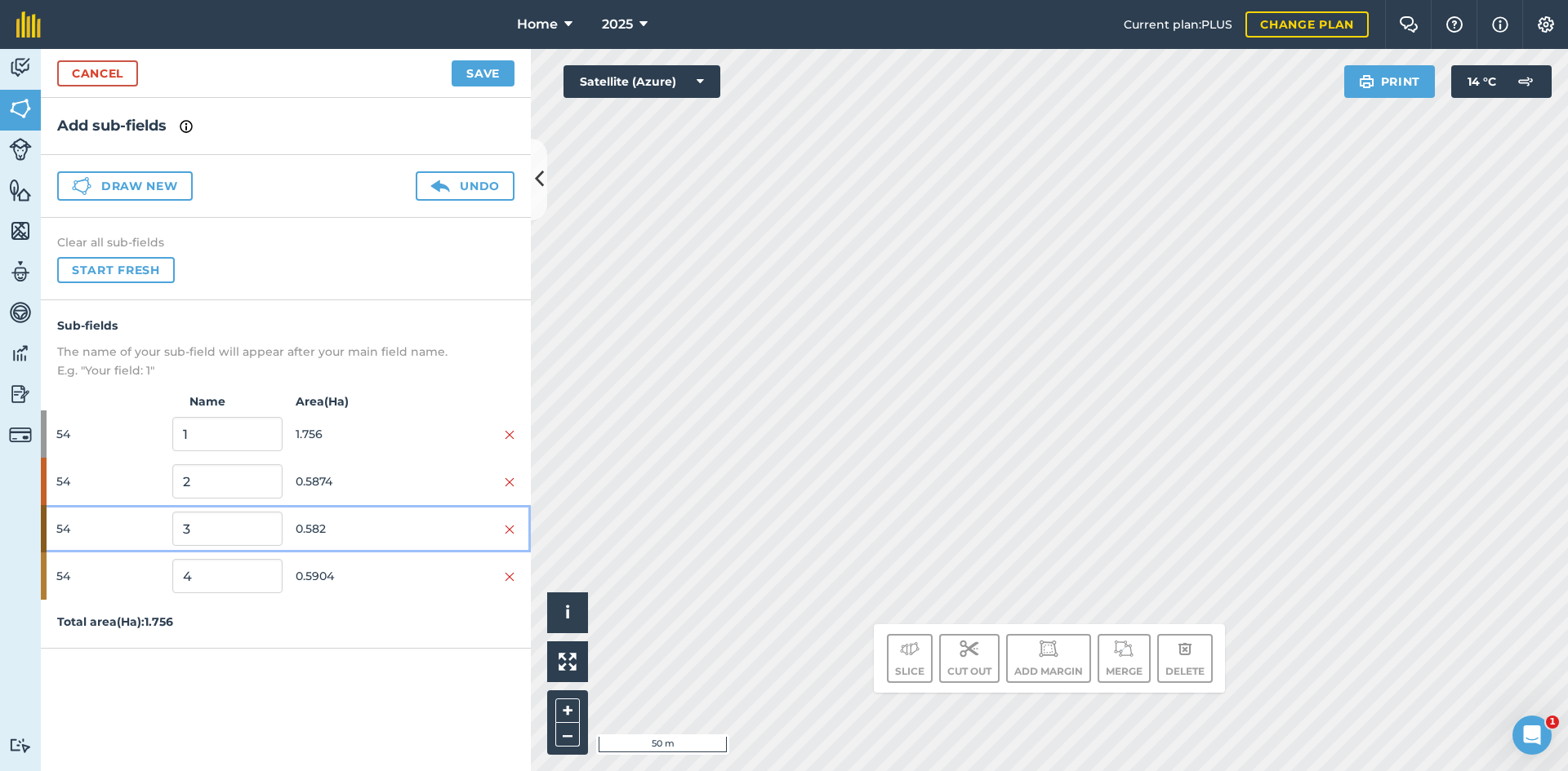
drag, startPoint x: 402, startPoint y: 527, endPoint x: 411, endPoint y: 542, distance: 17.5
click at [402, 531] on span "0.582" at bounding box center [350, 529] width 110 height 31
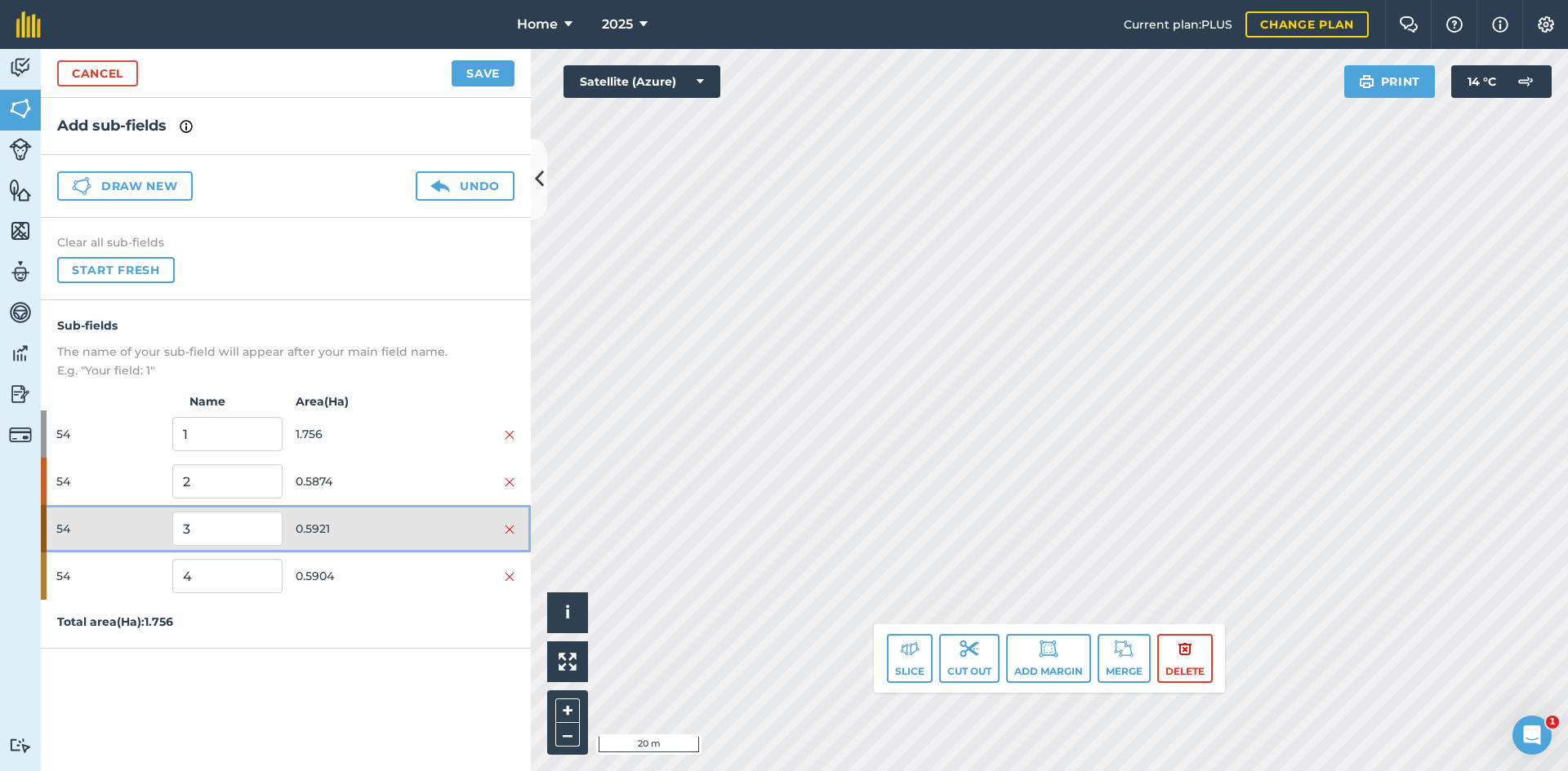
drag, startPoint x: 400, startPoint y: 528, endPoint x: 391, endPoint y: 525, distance: 9.5
click at [396, 528] on span "0.5921" at bounding box center [350, 529] width 110 height 31
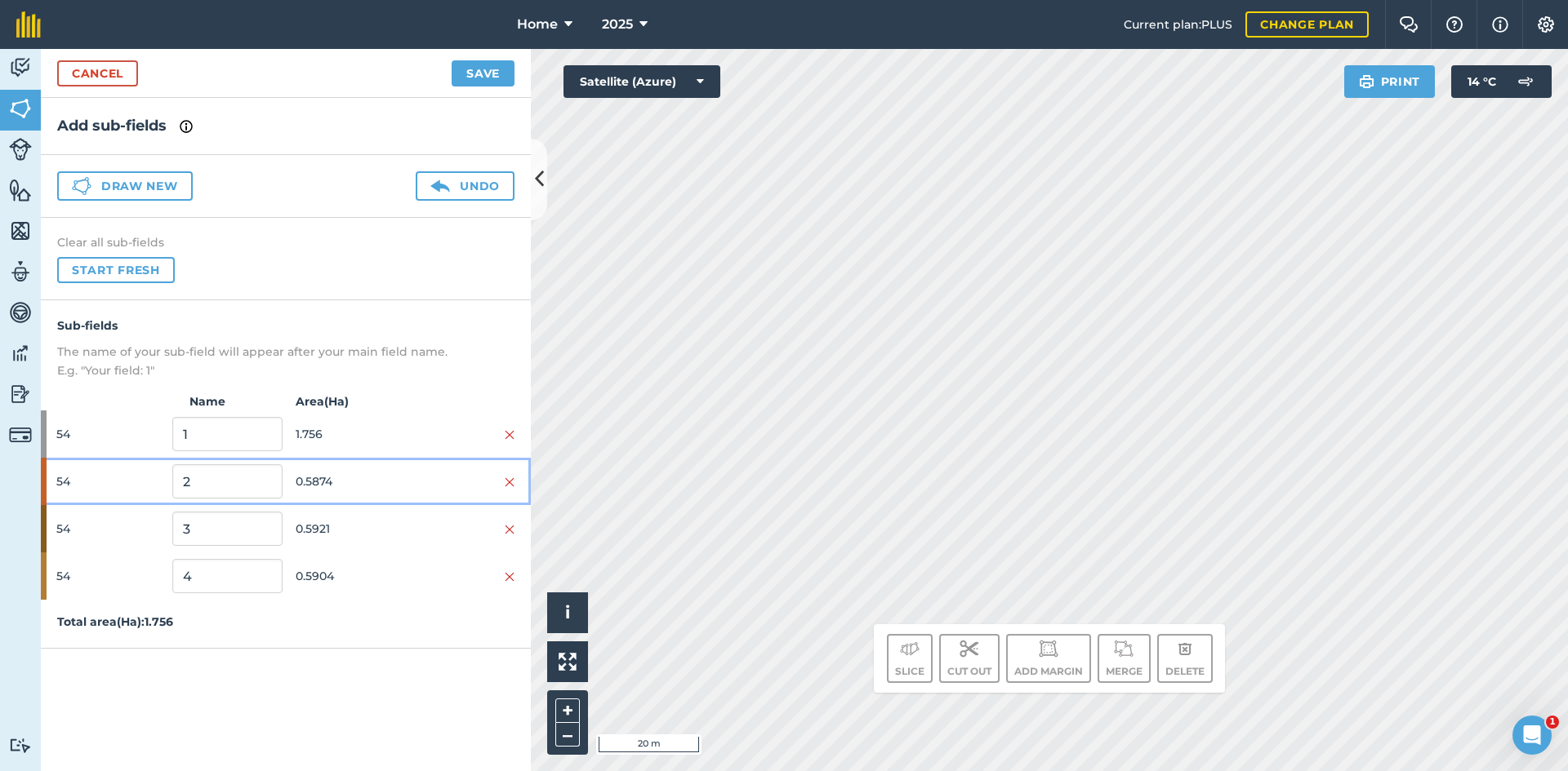
click at [383, 478] on span "0.5874" at bounding box center [350, 482] width 110 height 31
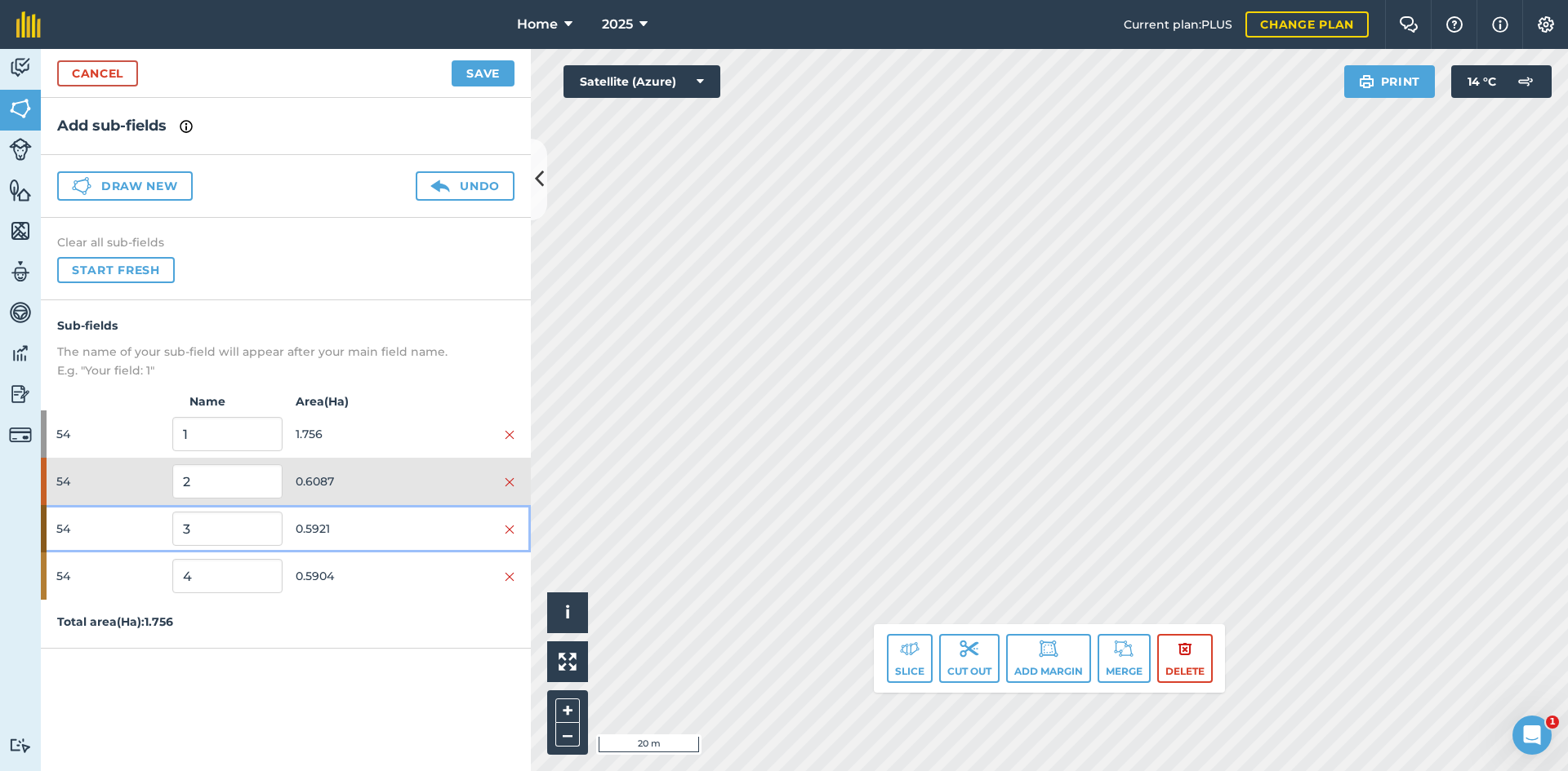
click at [388, 519] on span "0.5921" at bounding box center [350, 529] width 110 height 31
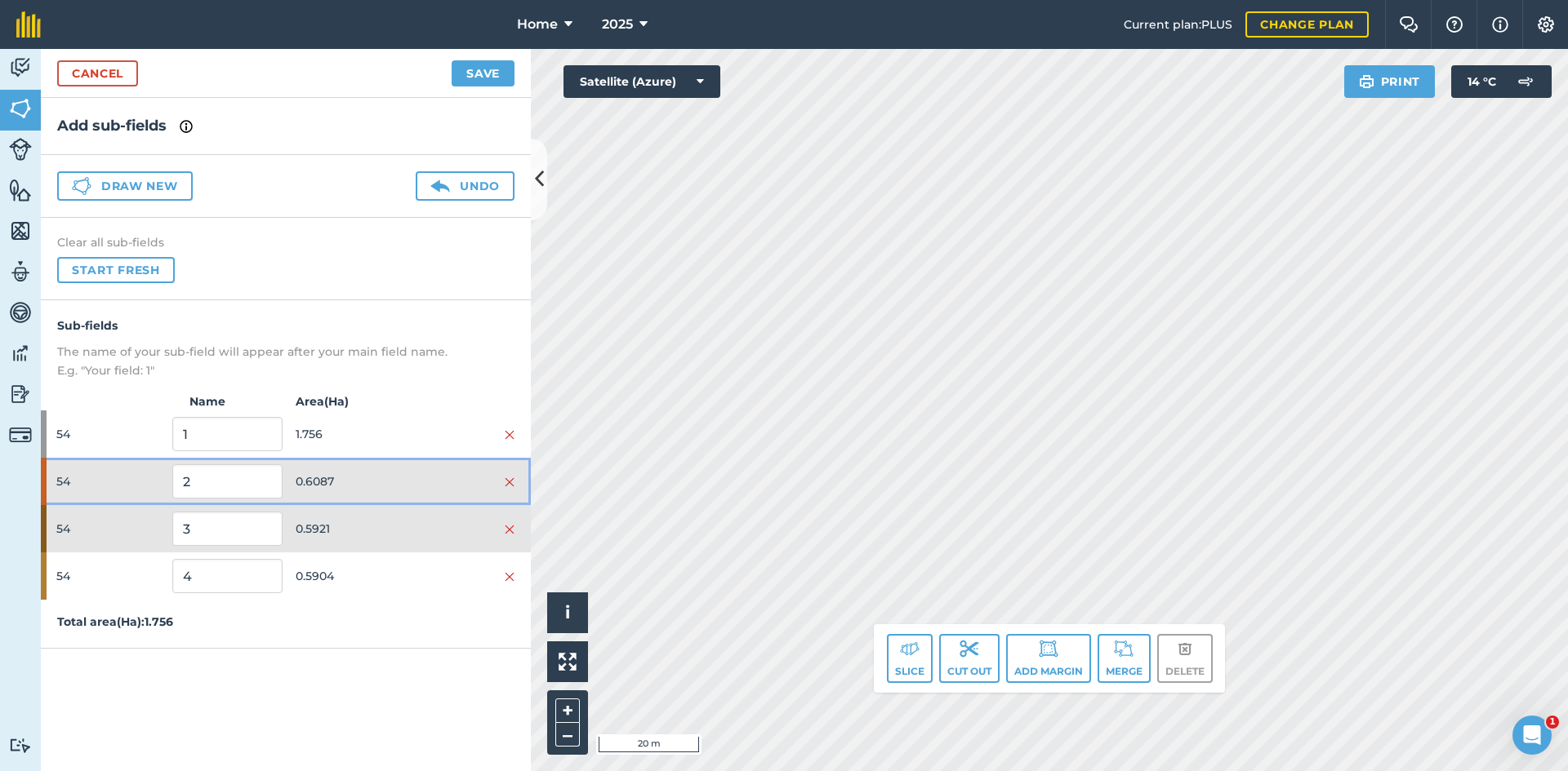
click at [402, 487] on span "0.6087" at bounding box center [350, 482] width 110 height 31
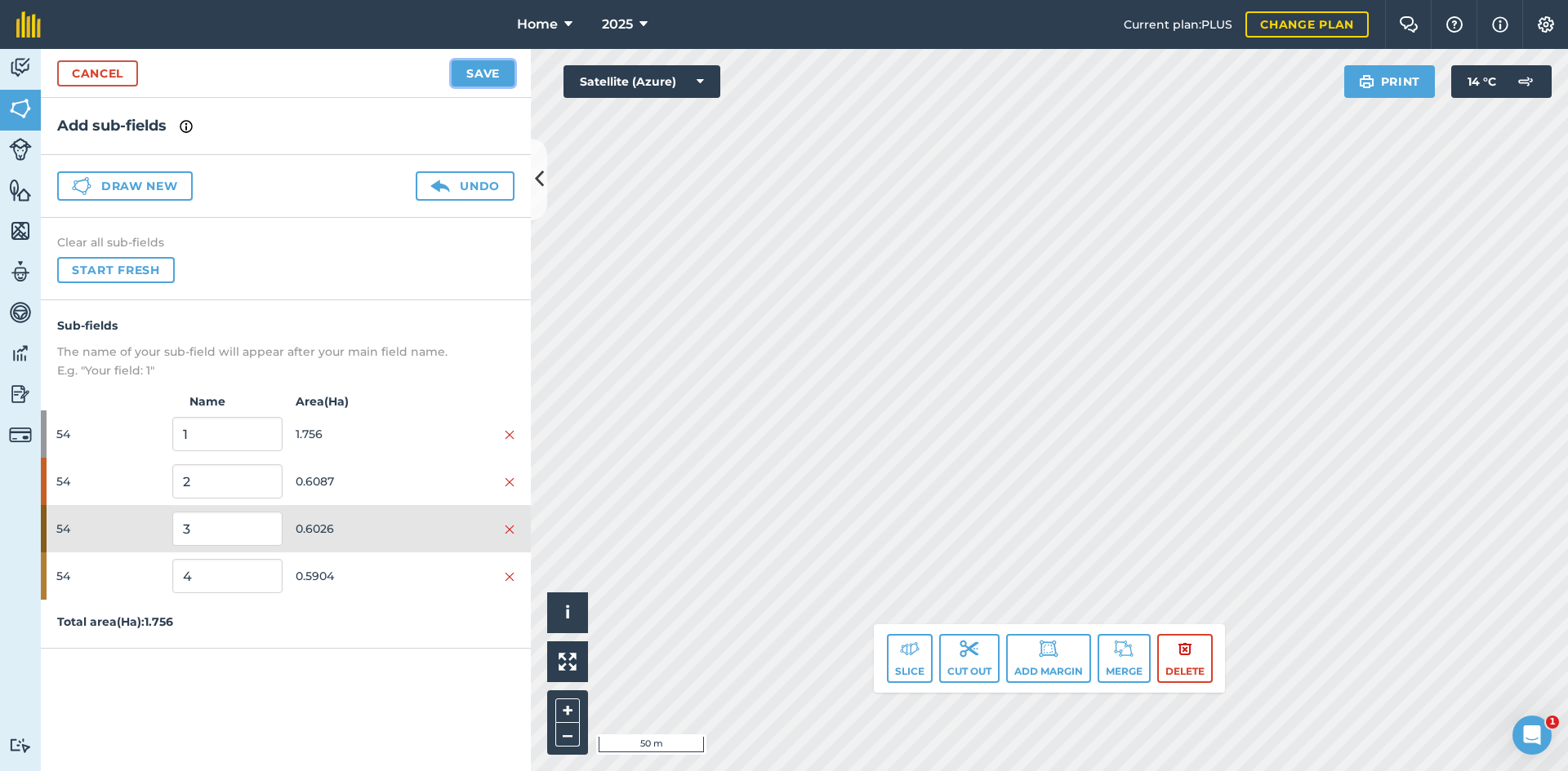
click at [487, 79] on button "Save" at bounding box center [483, 73] width 63 height 26
